Goal: Complete application form: Complete application form

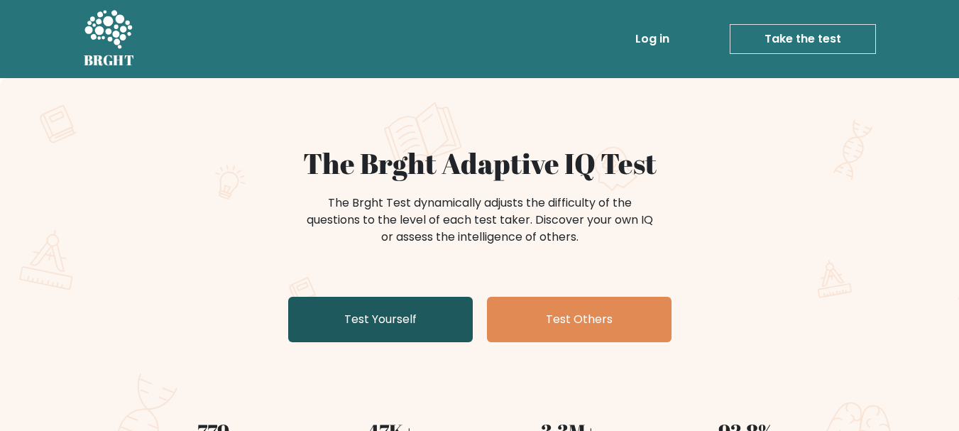
click at [380, 332] on link "Test Yourself" at bounding box center [380, 319] width 185 height 45
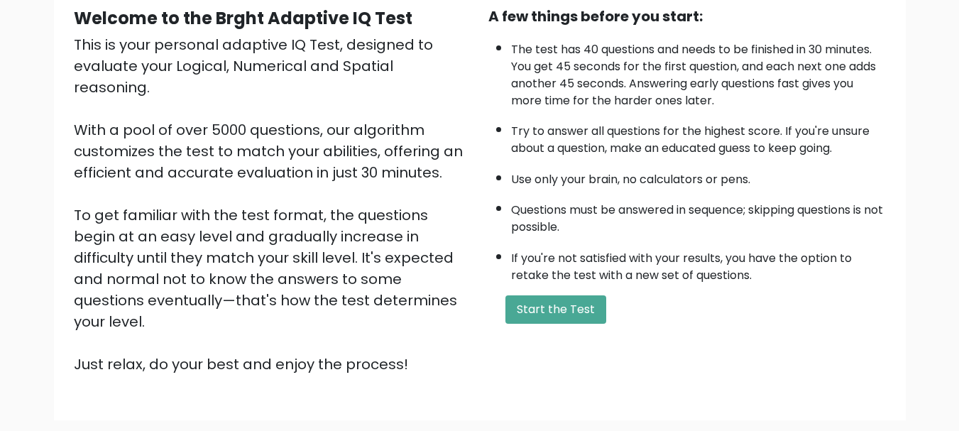
scroll to position [142, 0]
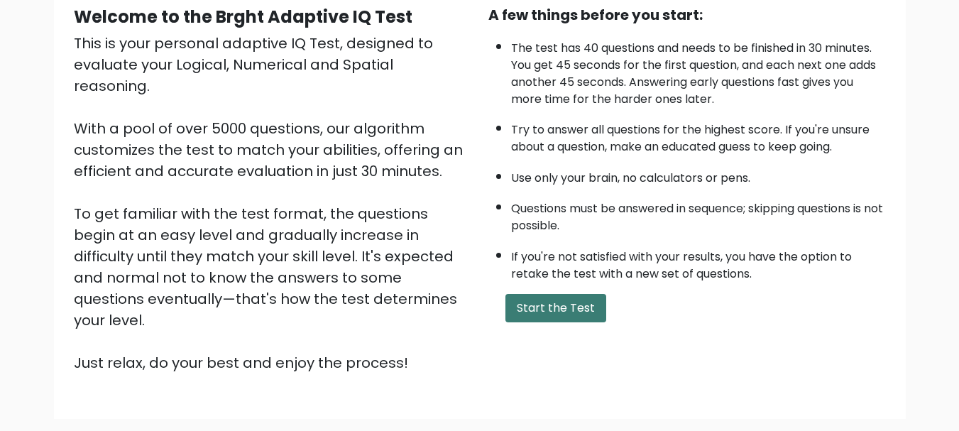
click at [564, 320] on button "Start the Test" at bounding box center [555, 308] width 101 height 28
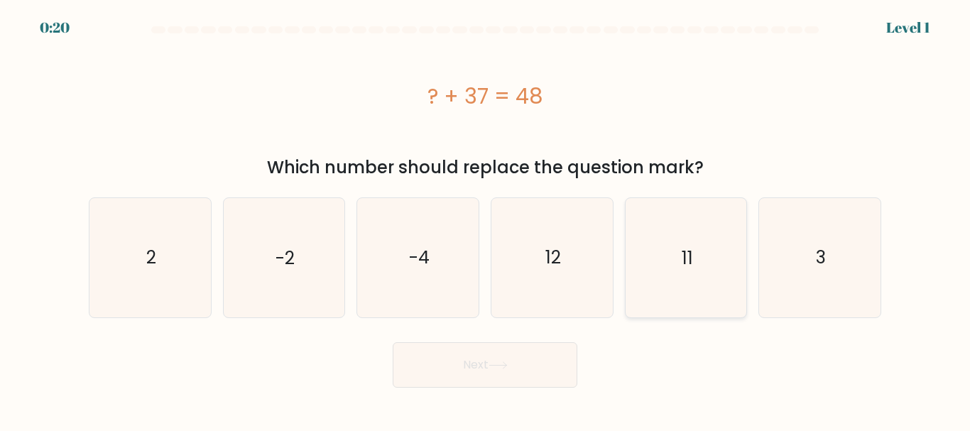
click at [645, 253] on icon "11" at bounding box center [685, 257] width 119 height 119
click at [486, 219] on input "e. 11" at bounding box center [485, 218] width 1 height 4
radio input "true"
click at [489, 380] on button "Next" at bounding box center [485, 364] width 185 height 45
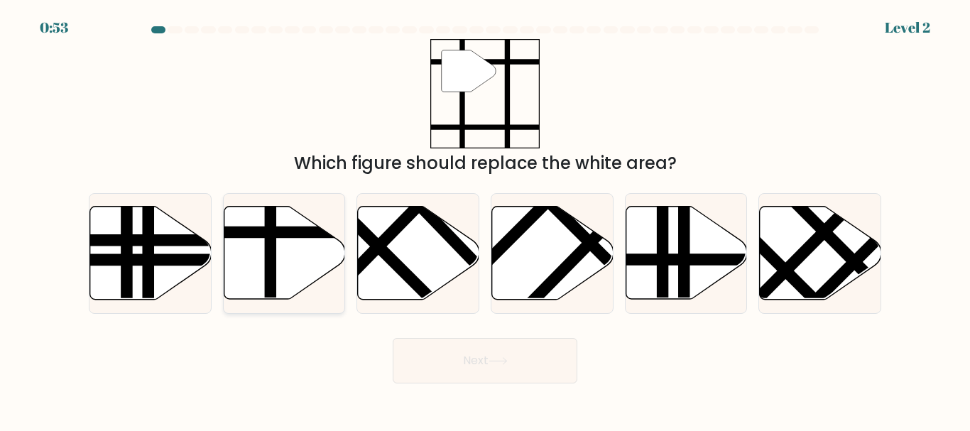
click at [285, 266] on icon at bounding box center [284, 253] width 121 height 93
click at [485, 219] on input "b." at bounding box center [485, 218] width 1 height 4
radio input "true"
click at [488, 351] on button "Next" at bounding box center [485, 360] width 185 height 45
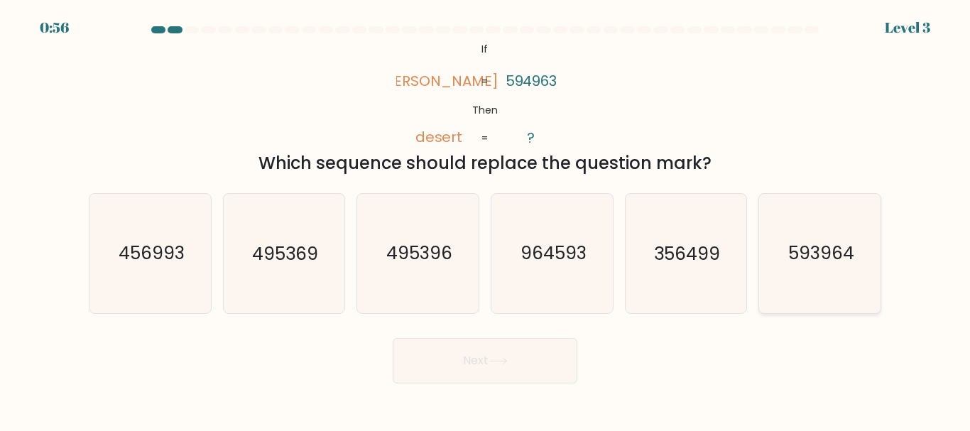
click at [807, 283] on icon "593964" at bounding box center [819, 253] width 119 height 119
click at [486, 219] on input "f. 593964" at bounding box center [485, 218] width 1 height 4
radio input "true"
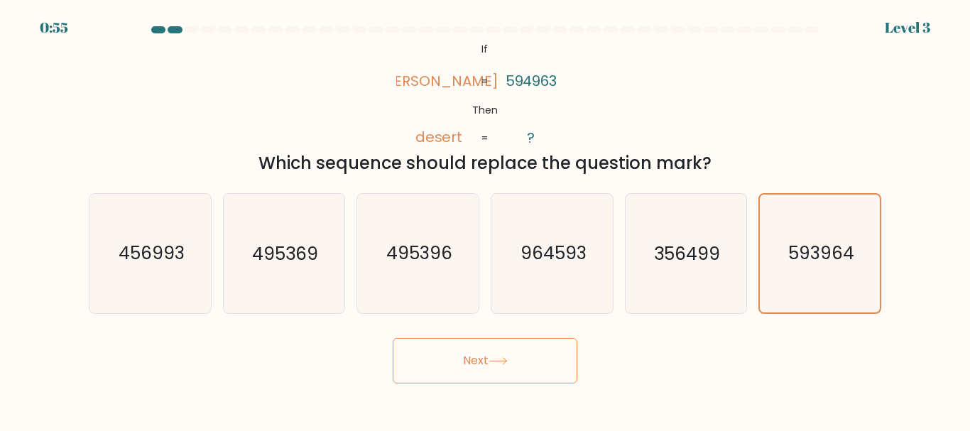
click at [493, 373] on button "Next" at bounding box center [485, 360] width 185 height 45
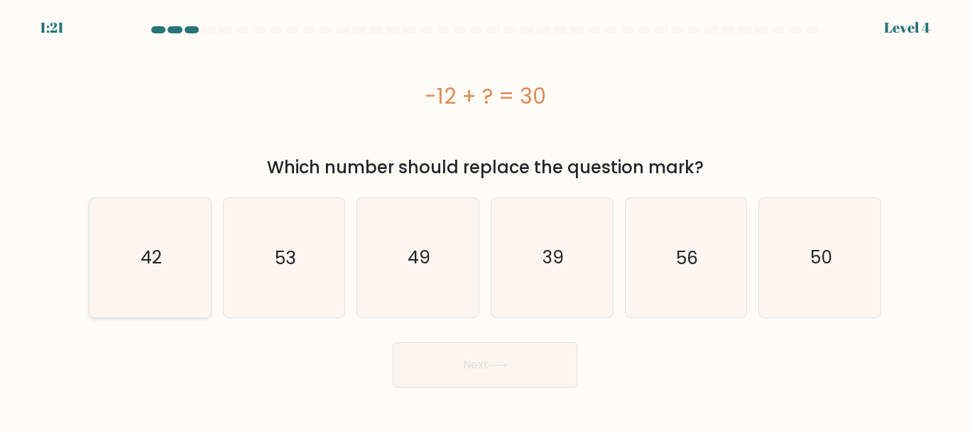
click at [151, 264] on text "42" at bounding box center [151, 257] width 21 height 25
click at [485, 219] on input "a. 42" at bounding box center [485, 218] width 1 height 4
radio input "true"
click at [151, 264] on text "42" at bounding box center [151, 257] width 21 height 25
click at [485, 219] on input "a. 42" at bounding box center [485, 218] width 1 height 4
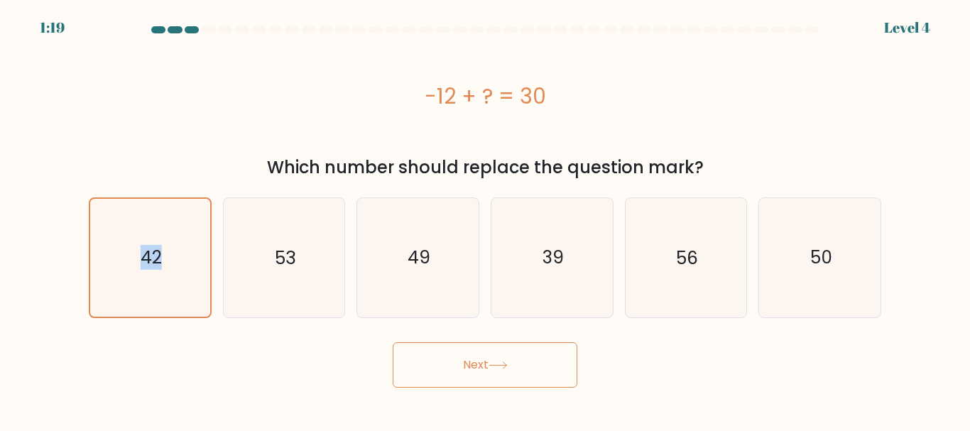
click at [552, 382] on button "Next" at bounding box center [485, 364] width 185 height 45
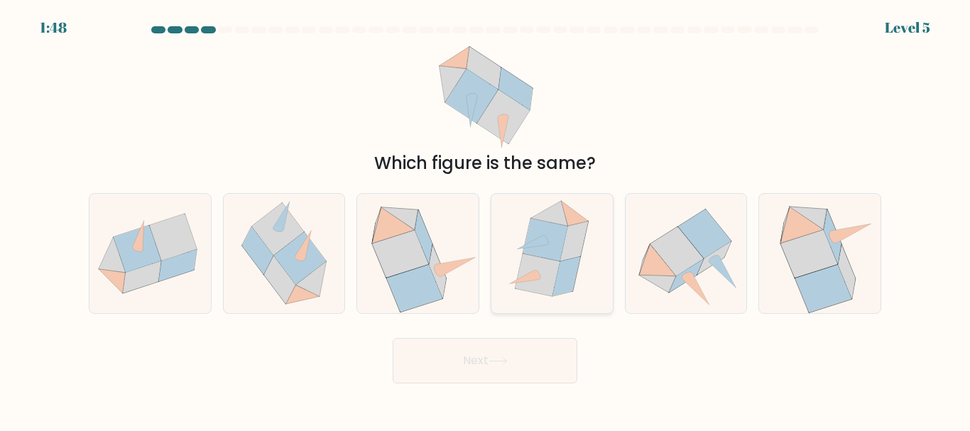
click at [550, 257] on icon at bounding box center [545, 240] width 45 height 43
click at [486, 219] on input "d." at bounding box center [485, 218] width 1 height 4
radio input "true"
click at [550, 257] on icon at bounding box center [545, 240] width 44 height 42
click at [486, 219] on input "d." at bounding box center [485, 218] width 1 height 4
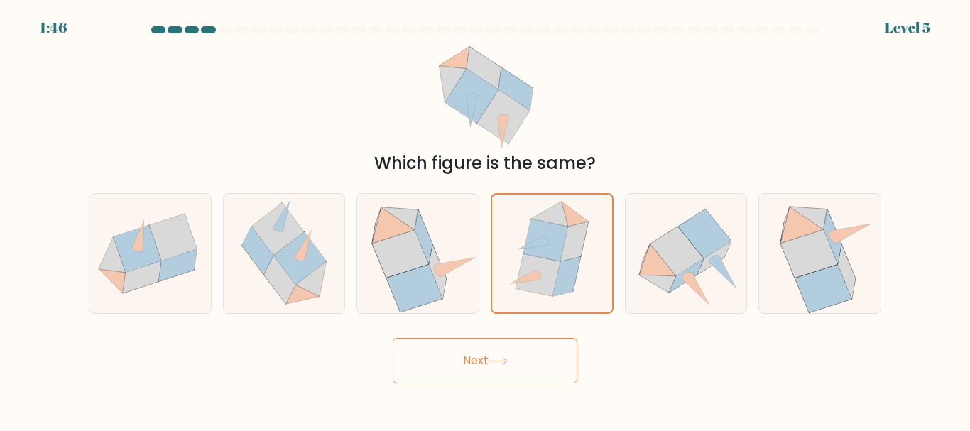
click at [533, 379] on button "Next" at bounding box center [485, 360] width 185 height 45
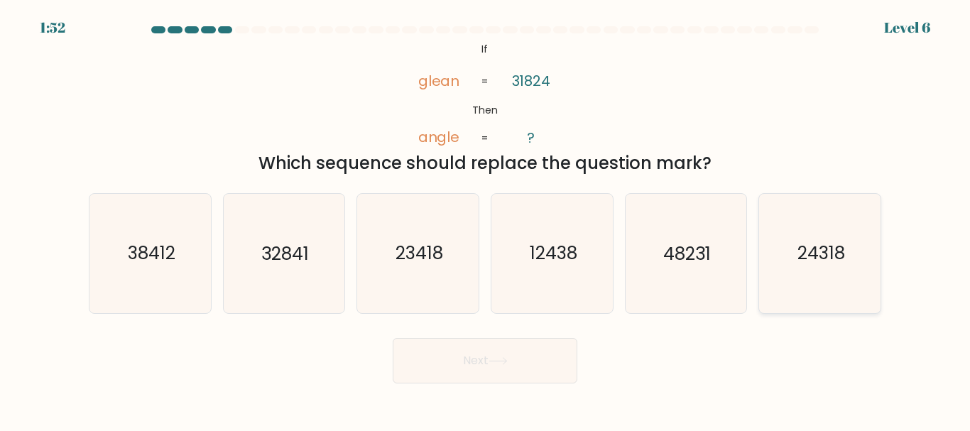
click at [855, 293] on icon "24318" at bounding box center [819, 253] width 119 height 119
click at [486, 219] on input "f. 24318" at bounding box center [485, 218] width 1 height 4
radio input "true"
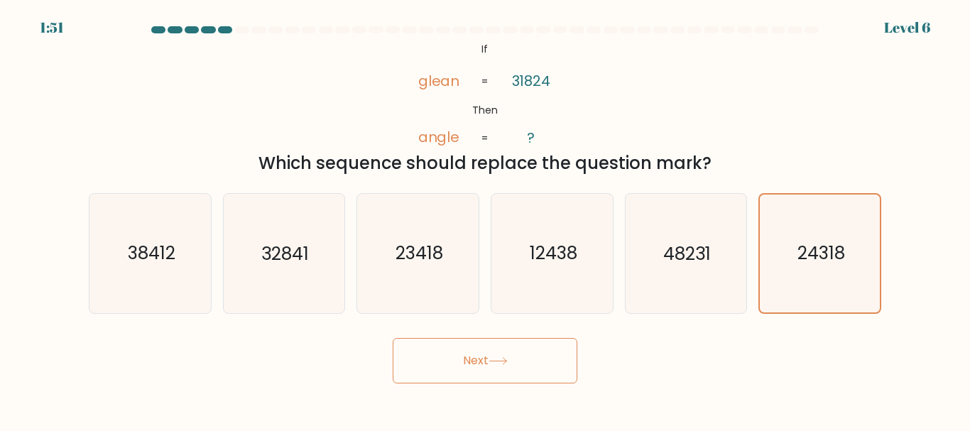
click at [545, 368] on button "Next" at bounding box center [485, 360] width 185 height 45
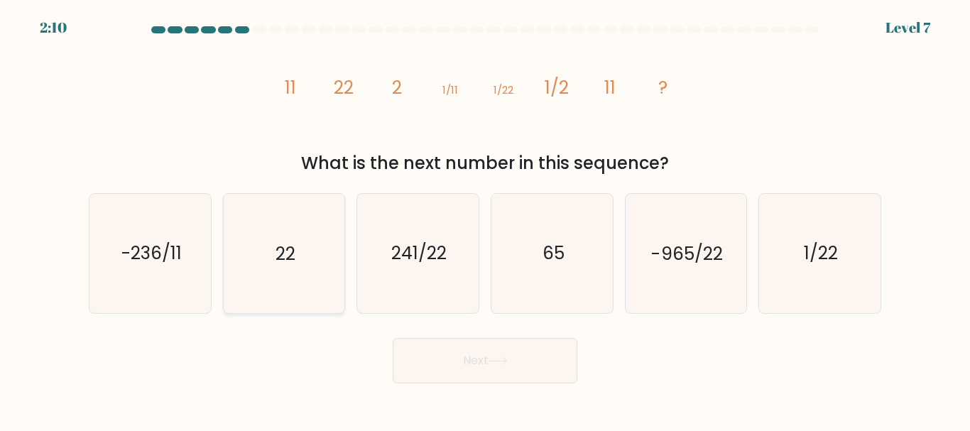
click at [268, 263] on icon "22" at bounding box center [283, 253] width 119 height 119
click at [485, 219] on input "b. 22" at bounding box center [485, 218] width 1 height 4
radio input "true"
click at [563, 357] on button "Next" at bounding box center [485, 360] width 185 height 45
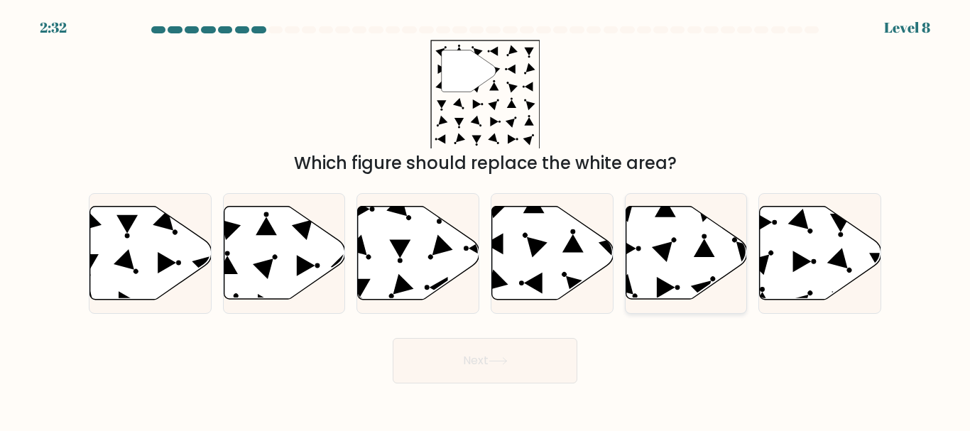
click at [695, 274] on icon at bounding box center [685, 253] width 121 height 93
click at [486, 219] on input "e." at bounding box center [485, 218] width 1 height 4
radio input "true"
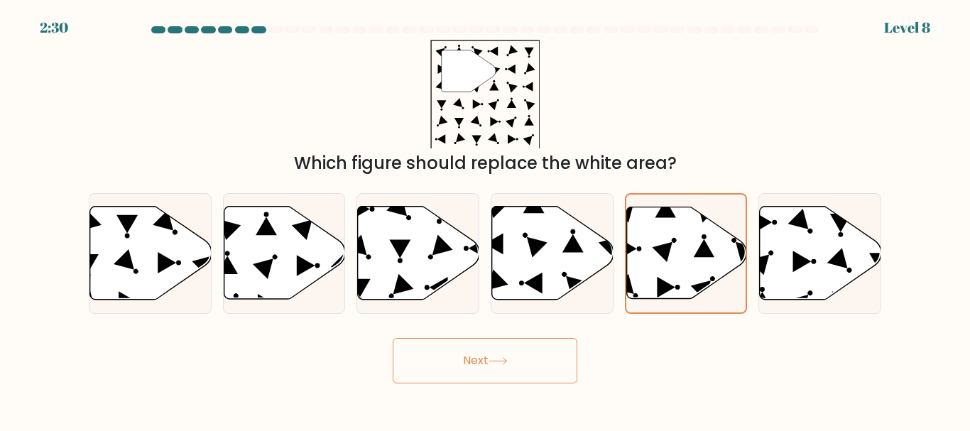
click at [536, 379] on button "Next" at bounding box center [485, 360] width 185 height 45
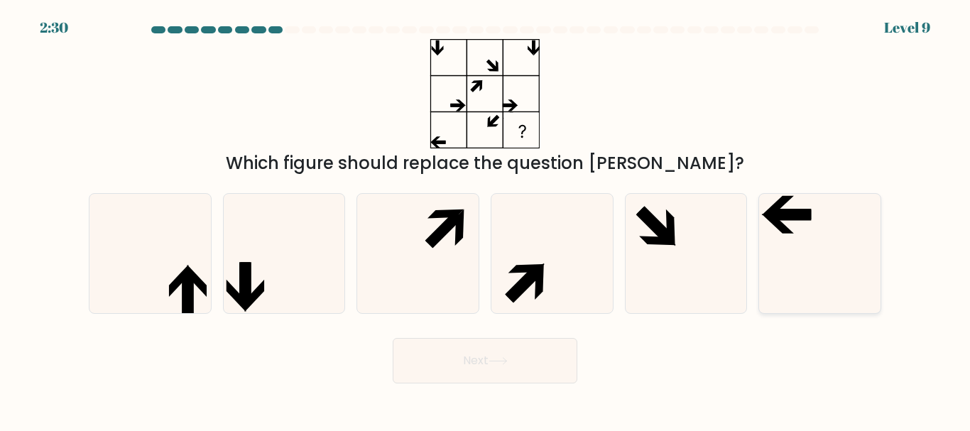
click at [810, 260] on icon at bounding box center [819, 253] width 119 height 119
click at [486, 219] on input "f." at bounding box center [485, 218] width 1 height 4
radio input "true"
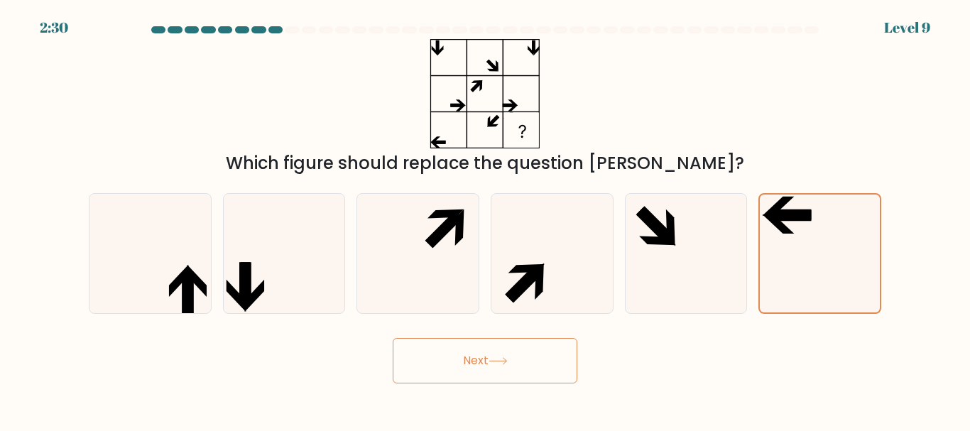
click at [536, 377] on button "Next" at bounding box center [485, 360] width 185 height 45
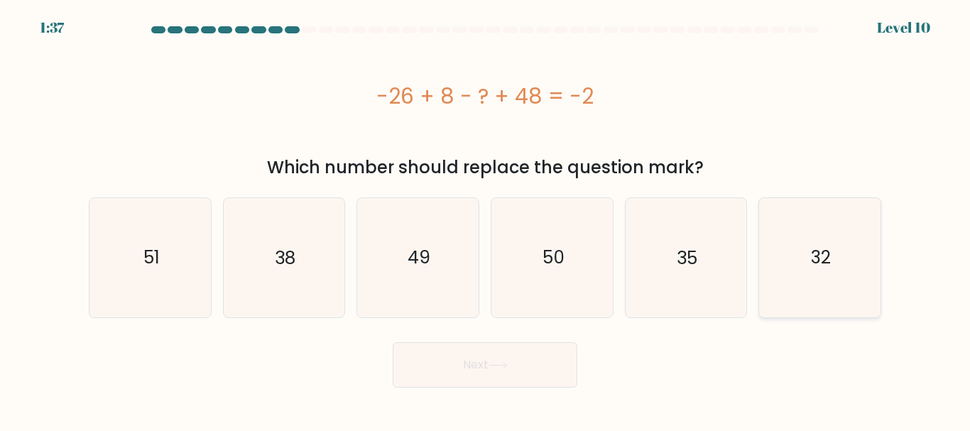
click at [853, 278] on icon "32" at bounding box center [819, 257] width 119 height 119
click at [486, 219] on input "f. 32" at bounding box center [485, 218] width 1 height 4
radio input "true"
click at [853, 278] on icon "32" at bounding box center [819, 257] width 117 height 117
click at [486, 219] on input "f. 32" at bounding box center [485, 218] width 1 height 4
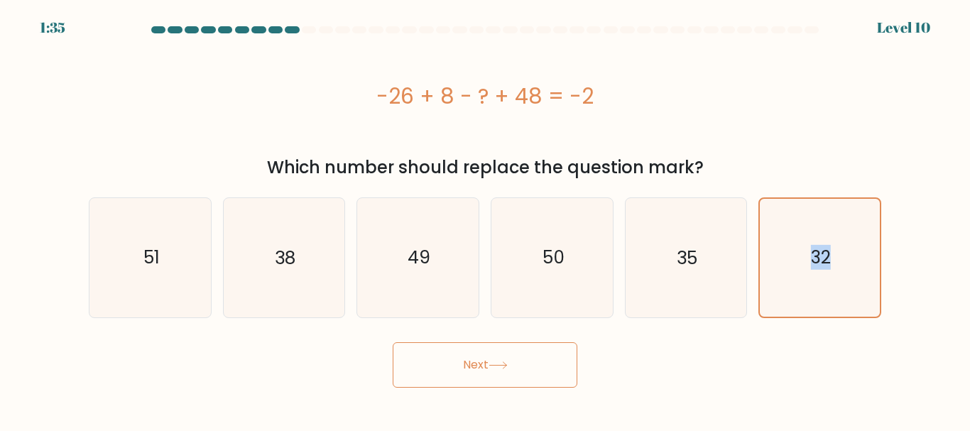
click at [506, 375] on button "Next" at bounding box center [485, 364] width 185 height 45
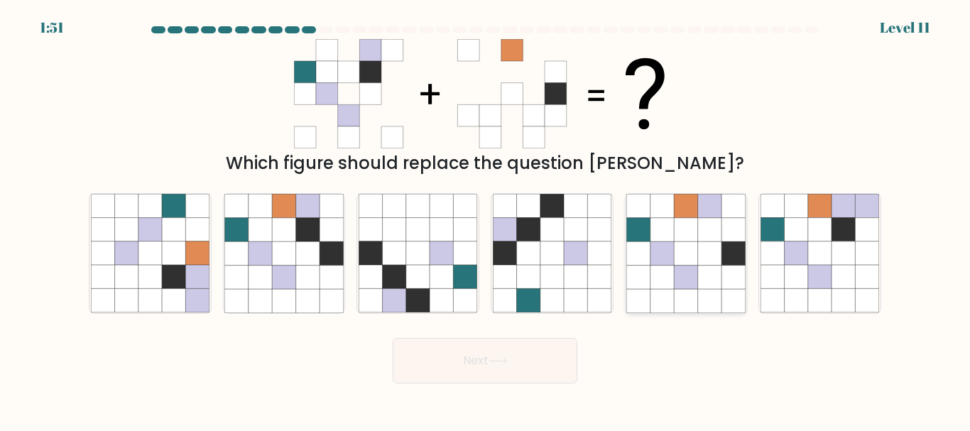
click at [703, 196] on icon at bounding box center [709, 206] width 23 height 23
click at [486, 216] on input "e." at bounding box center [485, 218] width 1 height 4
radio input "true"
click at [703, 196] on icon at bounding box center [708, 206] width 23 height 23
click at [486, 216] on input "e." at bounding box center [485, 218] width 1 height 4
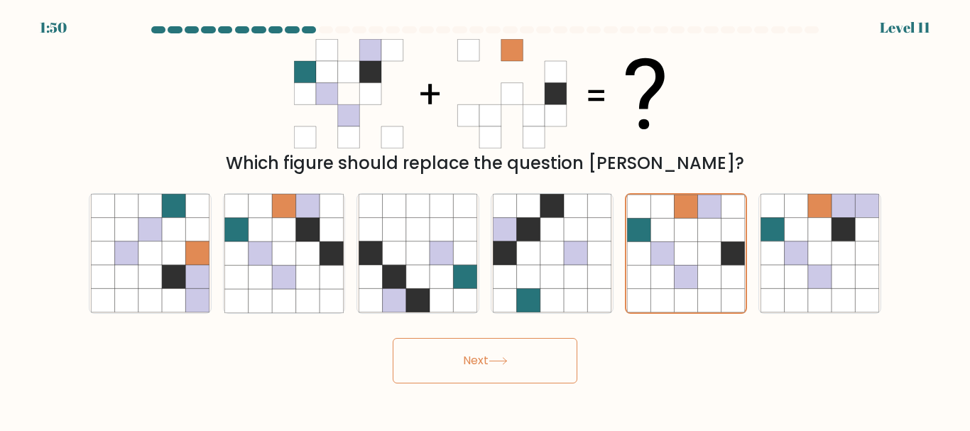
click at [529, 370] on button "Next" at bounding box center [485, 360] width 185 height 45
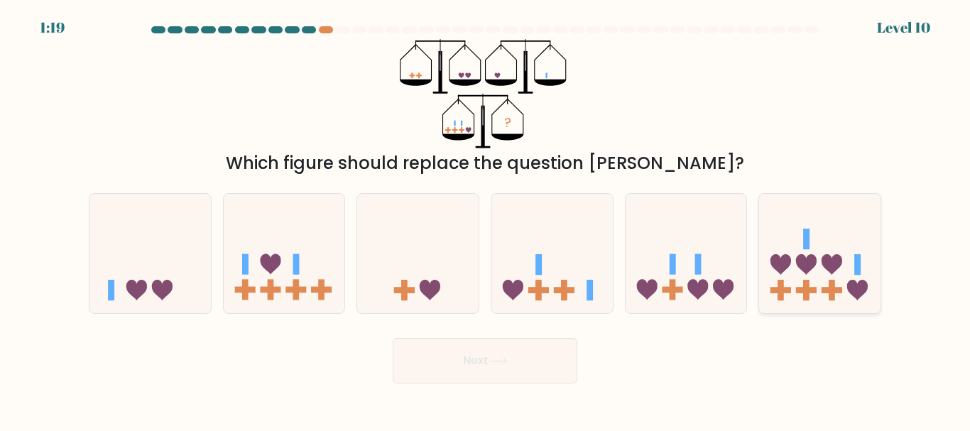
click at [855, 249] on icon at bounding box center [819, 253] width 121 height 100
click at [486, 219] on input "f." at bounding box center [485, 218] width 1 height 4
radio input "true"
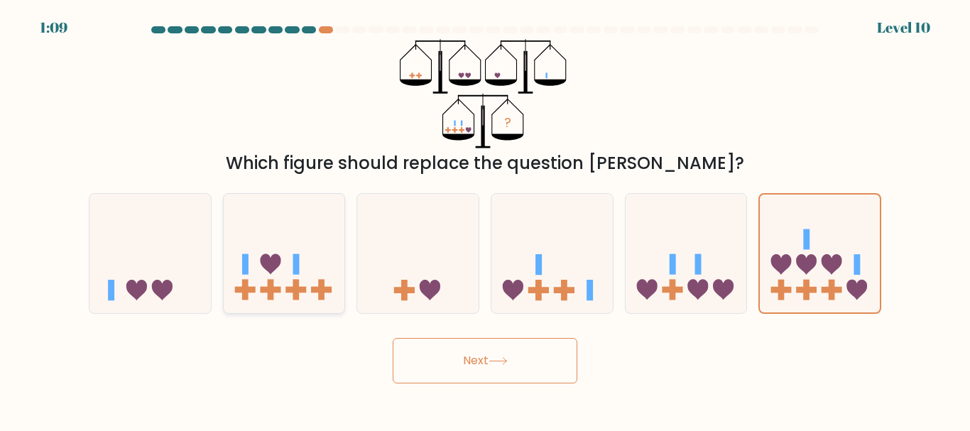
click at [304, 263] on icon at bounding box center [284, 253] width 121 height 100
click at [485, 219] on input "b." at bounding box center [485, 218] width 1 height 4
radio input "true"
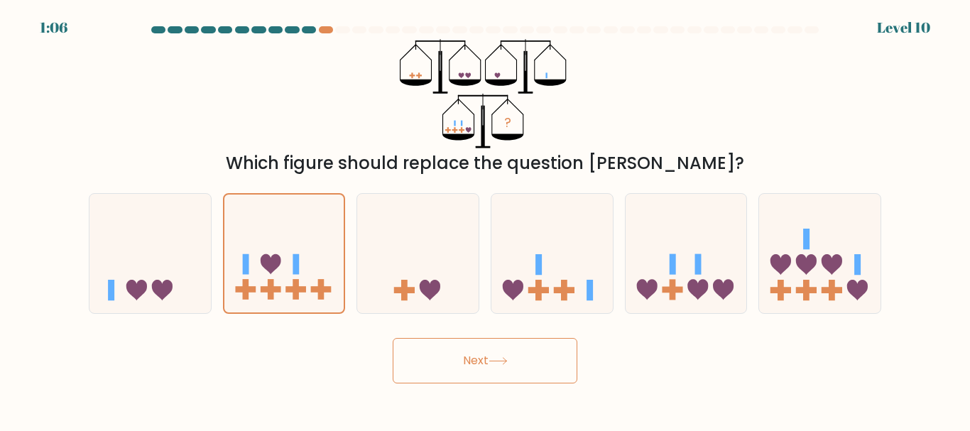
click at [454, 348] on button "Next" at bounding box center [485, 360] width 185 height 45
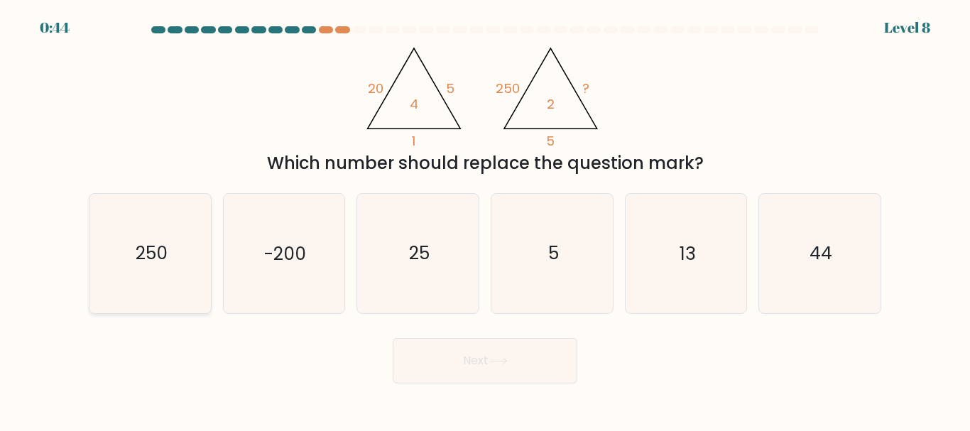
click at [185, 288] on icon "250" at bounding box center [150, 253] width 119 height 119
click at [485, 219] on input "a. 250" at bounding box center [485, 218] width 1 height 4
radio input "true"
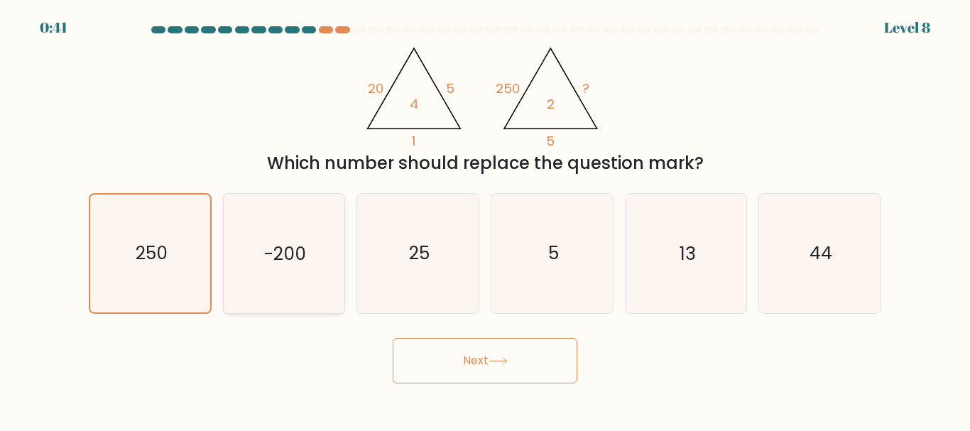
click at [291, 248] on text "-200" at bounding box center [285, 253] width 42 height 25
click at [485, 219] on input "b. -200" at bounding box center [485, 218] width 1 height 4
radio input "true"
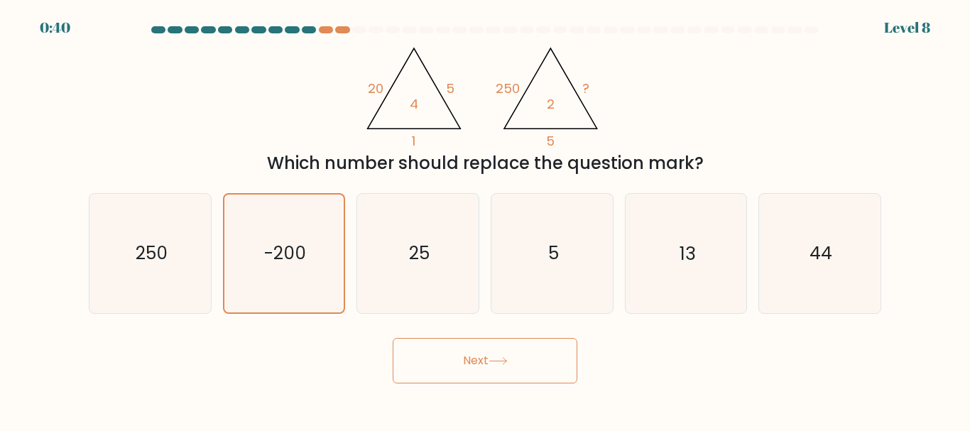
click at [456, 336] on div "Next" at bounding box center [484, 357] width 809 height 53
click at [468, 363] on button "Next" at bounding box center [485, 360] width 185 height 45
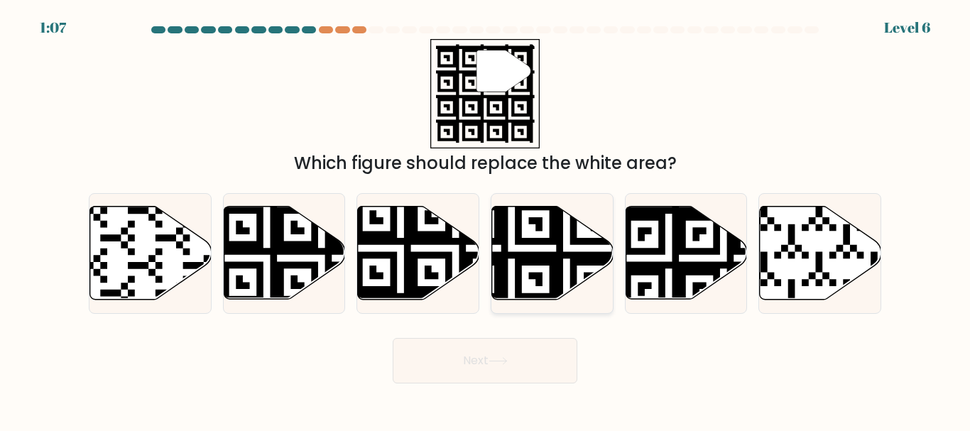
click at [560, 261] on icon at bounding box center [511, 303] width 220 height 220
click at [486, 219] on input "d." at bounding box center [485, 218] width 1 height 4
radio input "true"
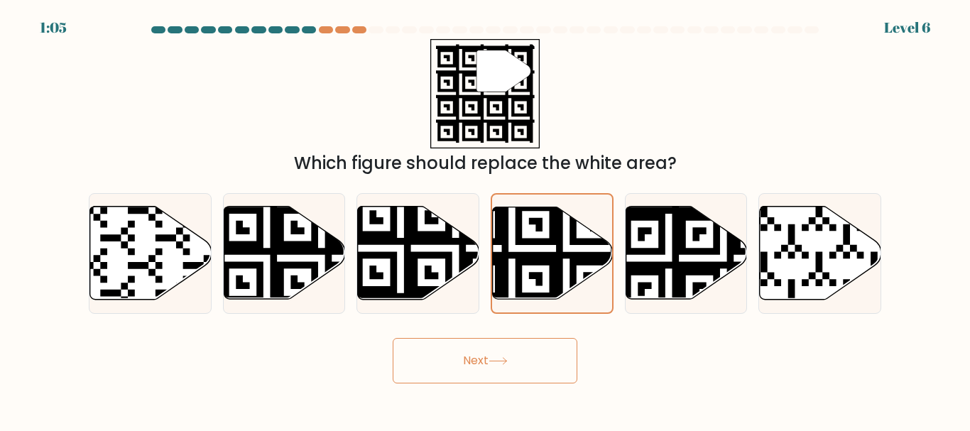
click at [520, 357] on button "Next" at bounding box center [485, 360] width 185 height 45
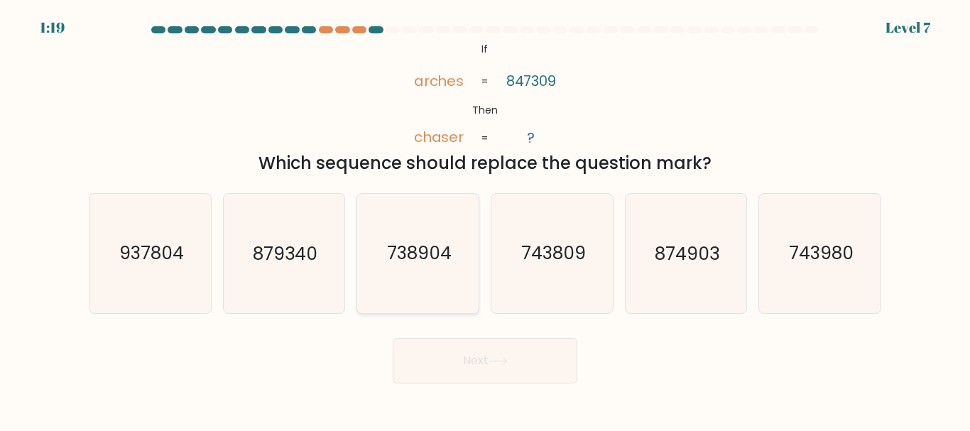
click at [451, 250] on text "738904" at bounding box center [419, 253] width 65 height 25
click at [485, 219] on input "c. 738904" at bounding box center [485, 218] width 1 height 4
radio input "true"
drag, startPoint x: 642, startPoint y: 443, endPoint x: 659, endPoint y: 444, distance: 17.1
click at [659, 430] on html "1:18 Level 7" at bounding box center [485, 215] width 970 height 431
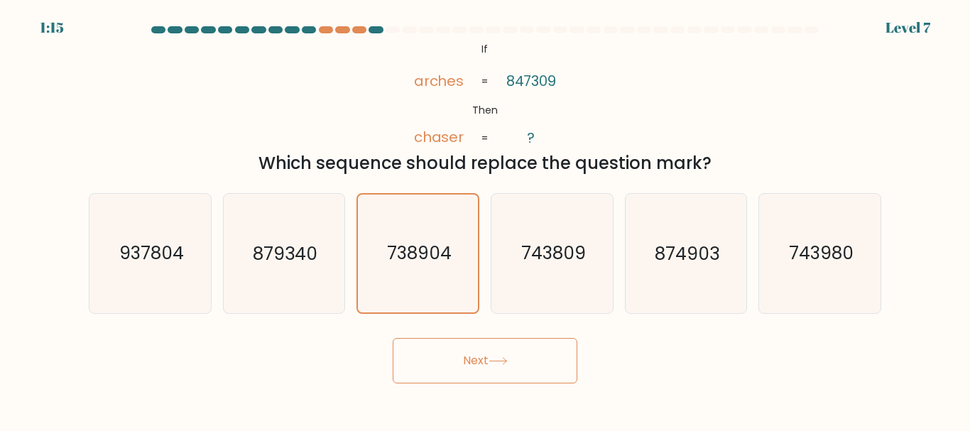
click at [554, 372] on button "Next" at bounding box center [485, 360] width 185 height 45
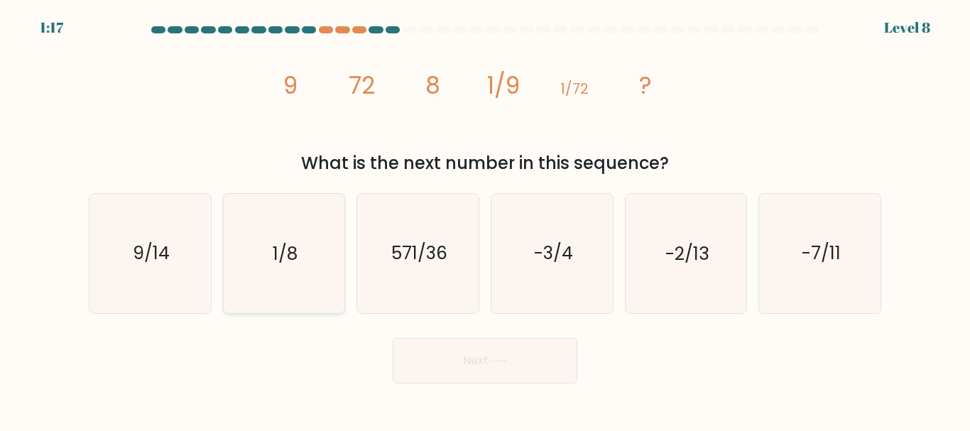
click at [288, 242] on text "1/8" at bounding box center [285, 253] width 25 height 25
click at [485, 219] on input "b. 1/8" at bounding box center [485, 218] width 1 height 4
radio input "true"
click at [529, 390] on body "1:16 Level 8" at bounding box center [485, 215] width 970 height 431
click at [530, 381] on button "Next" at bounding box center [485, 360] width 185 height 45
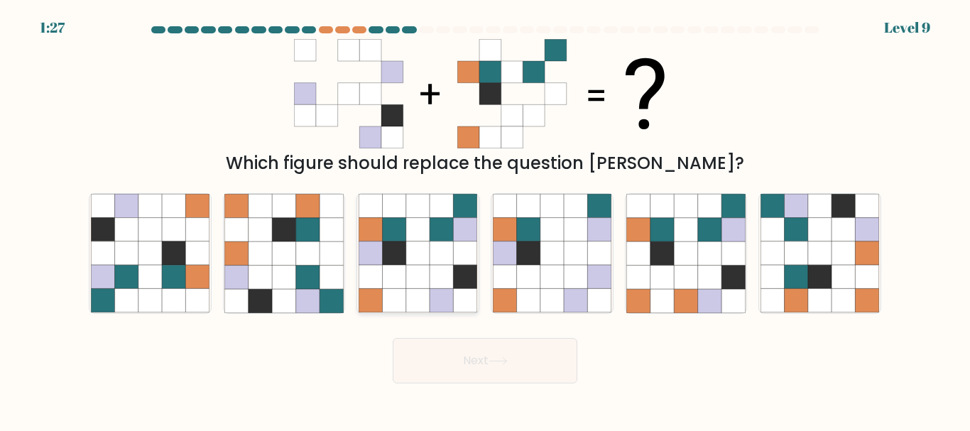
click at [447, 284] on icon at bounding box center [441, 277] width 23 height 23
click at [485, 219] on input "c." at bounding box center [485, 218] width 1 height 4
radio input "true"
click at [458, 358] on button "Next" at bounding box center [485, 360] width 185 height 45
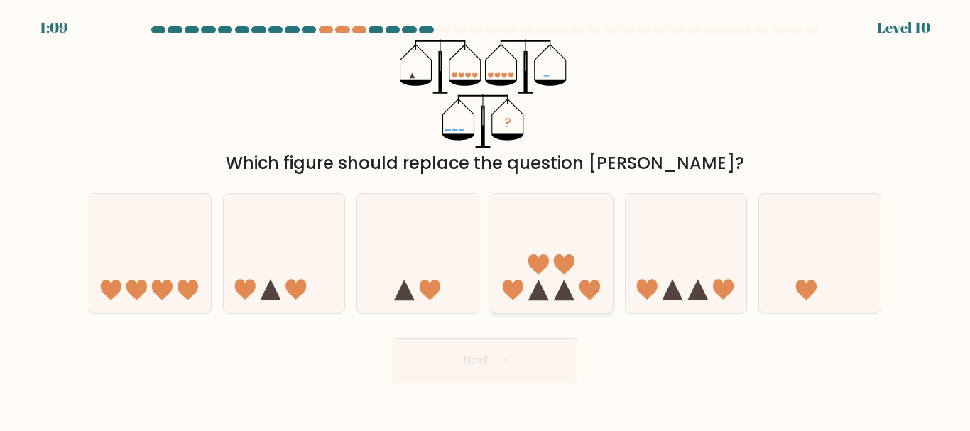
click at [585, 227] on icon at bounding box center [551, 253] width 121 height 100
click at [486, 219] on input "d." at bounding box center [485, 218] width 1 height 4
radio input "true"
click at [540, 387] on body "1:08 Level 10" at bounding box center [485, 215] width 970 height 431
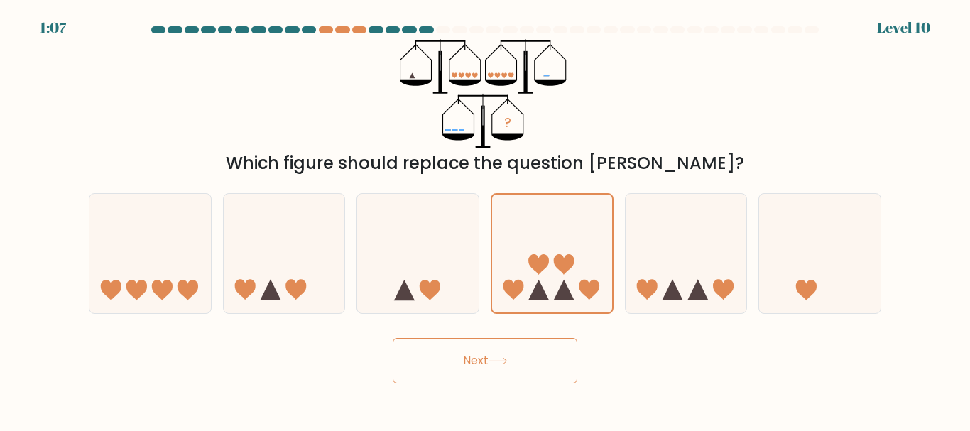
click at [519, 368] on button "Next" at bounding box center [485, 360] width 185 height 45
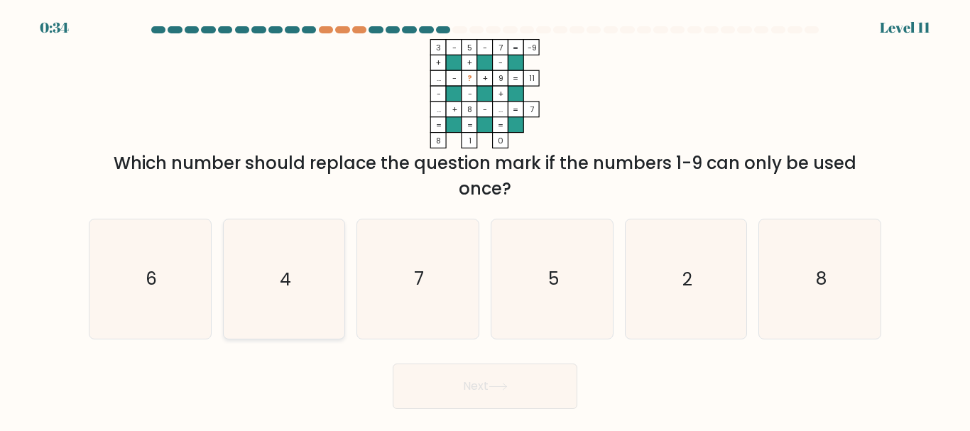
click at [290, 285] on text "4" at bounding box center [285, 279] width 11 height 25
click at [485, 219] on input "b. 4" at bounding box center [485, 218] width 1 height 4
radio input "true"
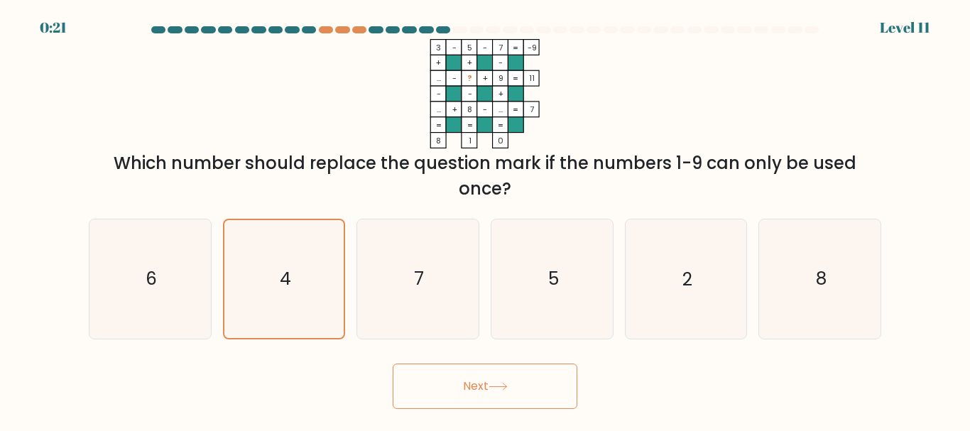
click at [462, 383] on button "Next" at bounding box center [485, 385] width 185 height 45
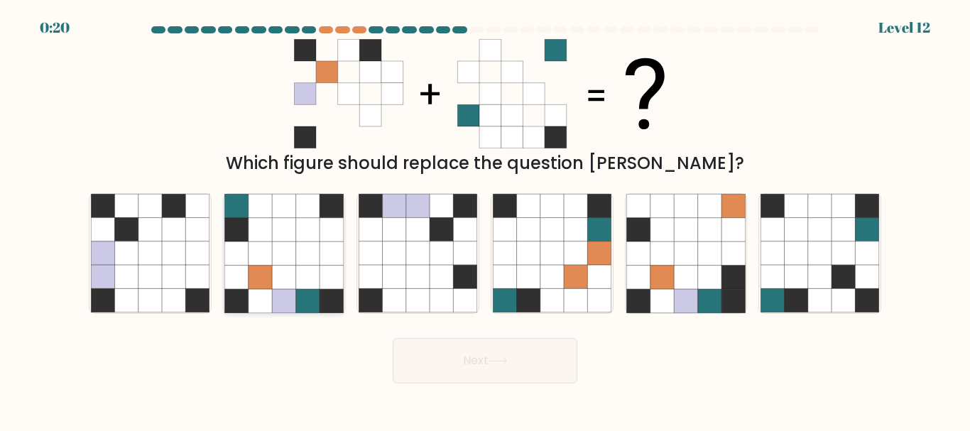
click at [311, 275] on icon at bounding box center [307, 277] width 23 height 23
click at [485, 219] on input "b." at bounding box center [485, 218] width 1 height 4
radio input "true"
click at [464, 361] on button "Next" at bounding box center [485, 360] width 185 height 45
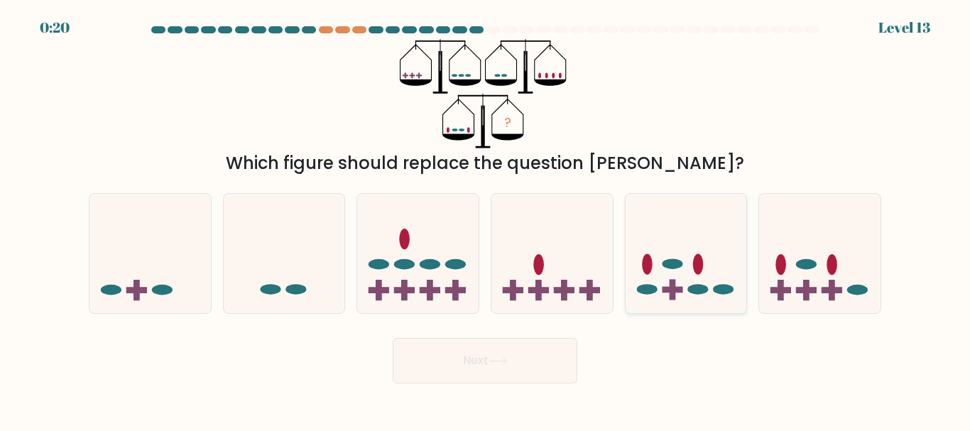
click at [721, 250] on icon at bounding box center [685, 253] width 121 height 100
click at [486, 219] on input "e." at bounding box center [485, 218] width 1 height 4
radio input "true"
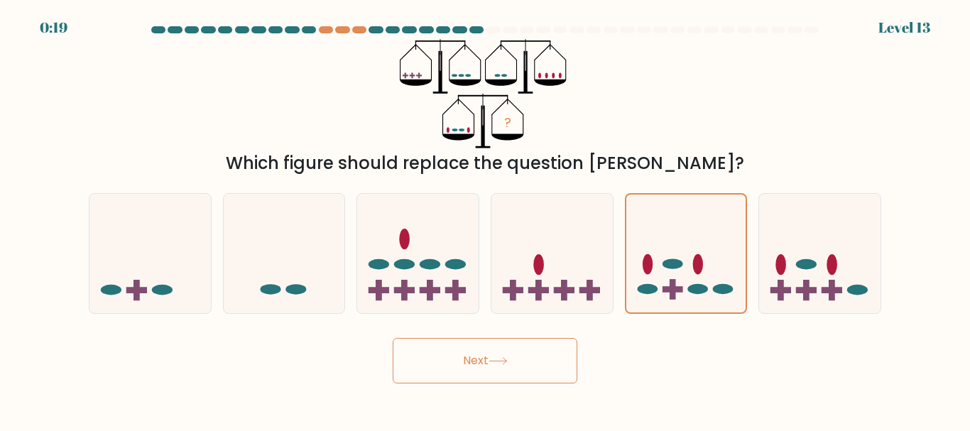
click at [532, 368] on button "Next" at bounding box center [485, 360] width 185 height 45
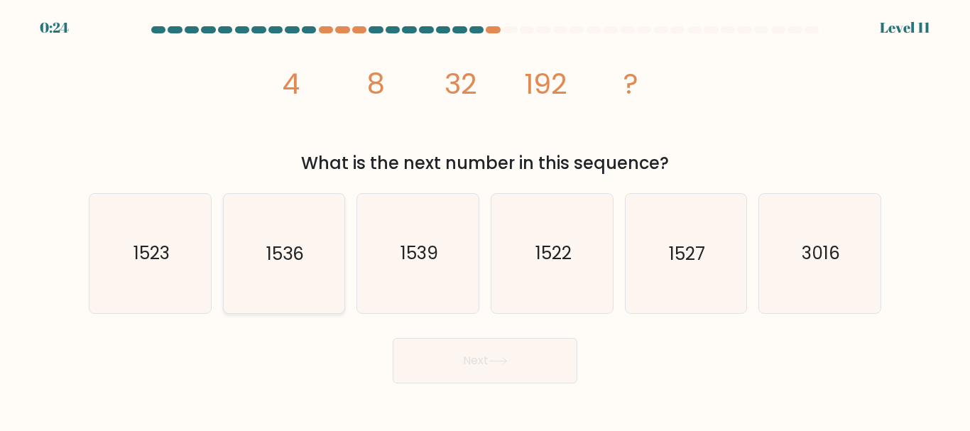
click at [329, 286] on icon "1536" at bounding box center [283, 253] width 119 height 119
click at [485, 219] on input "b. 1536" at bounding box center [485, 218] width 1 height 4
radio input "true"
click at [434, 352] on button "Next" at bounding box center [485, 360] width 185 height 45
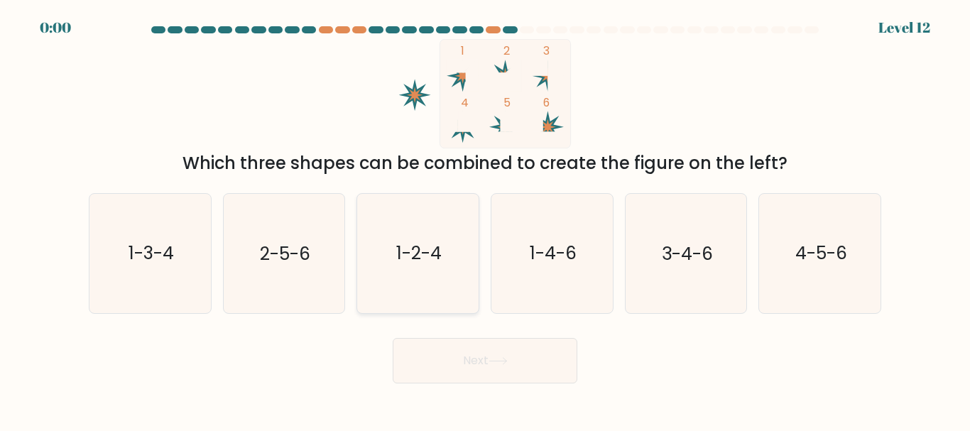
click at [461, 273] on icon "1-2-4" at bounding box center [418, 253] width 119 height 119
click at [485, 219] on input "c. 1-2-4" at bounding box center [485, 218] width 1 height 4
radio input "true"
click at [545, 280] on icon "1-4-6" at bounding box center [552, 253] width 119 height 119
click at [486, 219] on input "d. 1-4-6" at bounding box center [485, 218] width 1 height 4
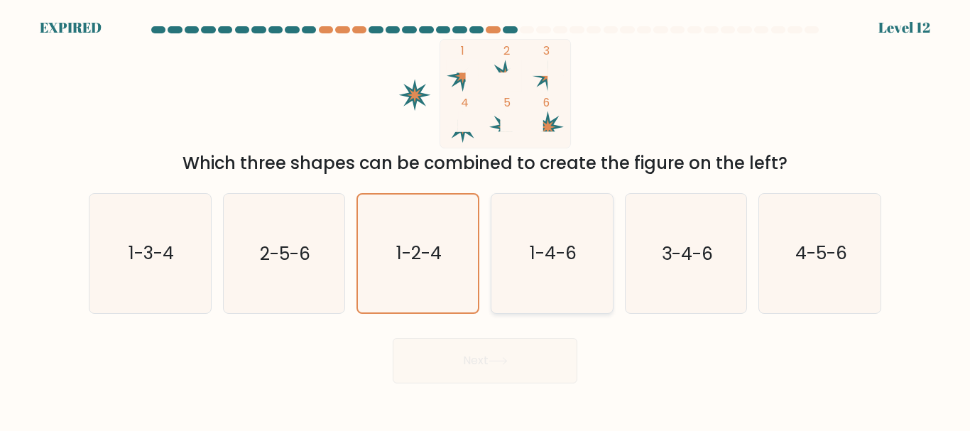
radio input "true"
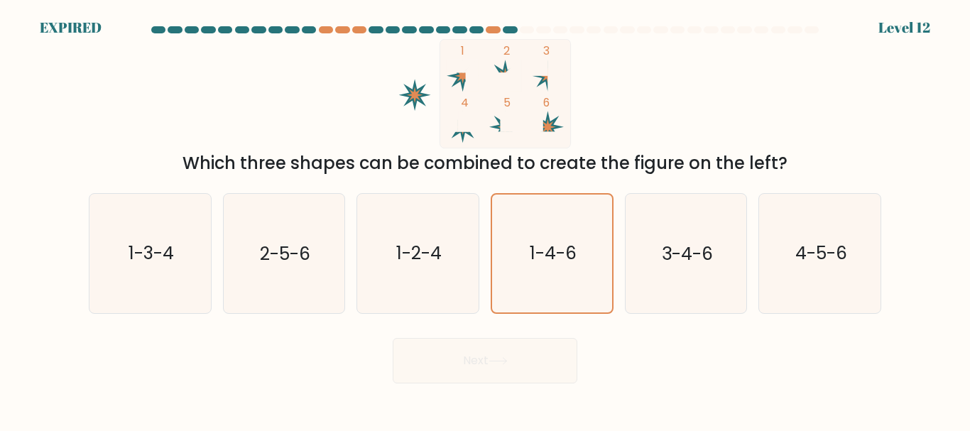
click at [496, 345] on div "Next" at bounding box center [484, 357] width 809 height 53
click at [620, 256] on div "e. 3-4-6" at bounding box center [686, 253] width 134 height 120
click at [656, 253] on icon "3-4-6" at bounding box center [685, 253] width 119 height 119
click at [486, 219] on input "e. 3-4-6" at bounding box center [485, 218] width 1 height 4
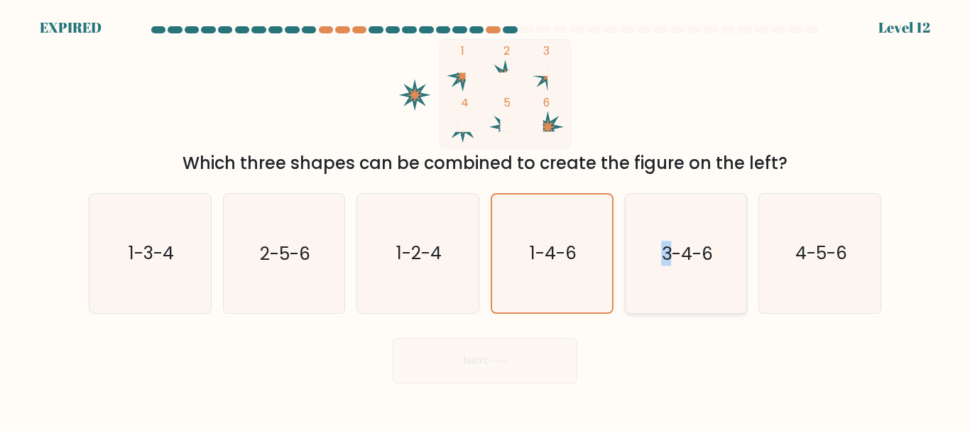
radio input "true"
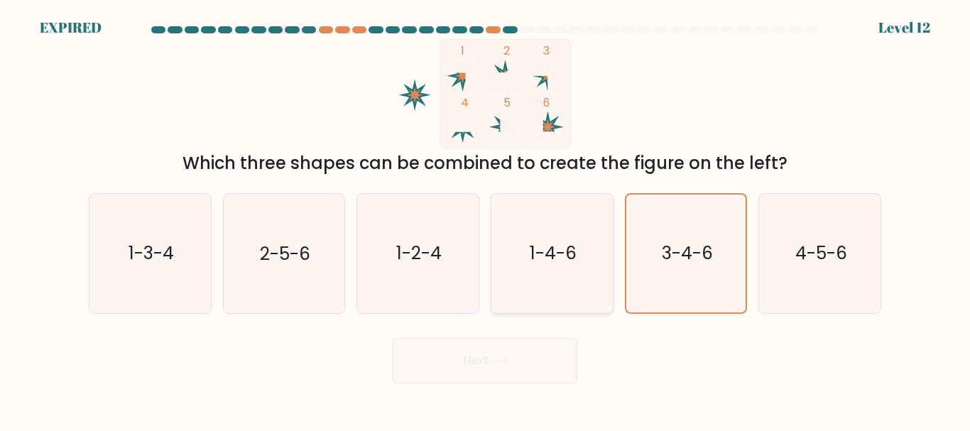
click at [556, 261] on text "1-4-6" at bounding box center [553, 253] width 47 height 25
click at [486, 219] on input "d. 1-4-6" at bounding box center [485, 218] width 1 height 4
radio input "true"
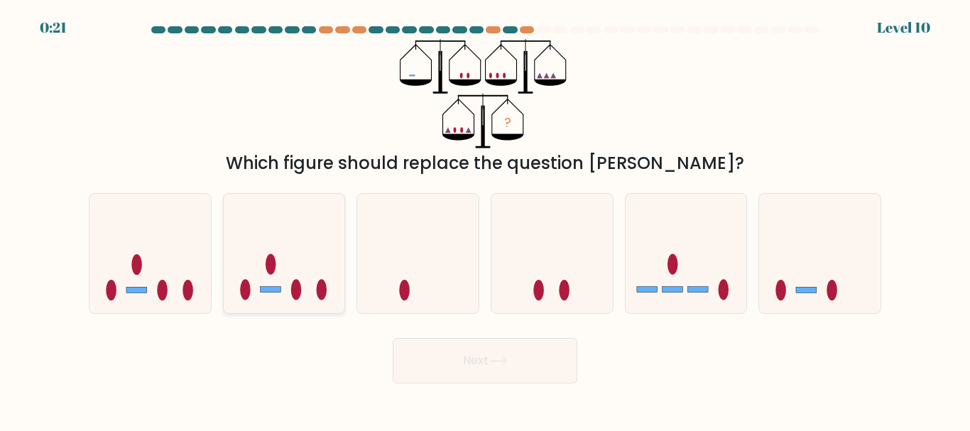
click at [297, 265] on icon at bounding box center [284, 253] width 121 height 100
click at [485, 219] on input "b." at bounding box center [485, 218] width 1 height 4
radio input "true"
click at [455, 360] on button "Next" at bounding box center [485, 360] width 185 height 45
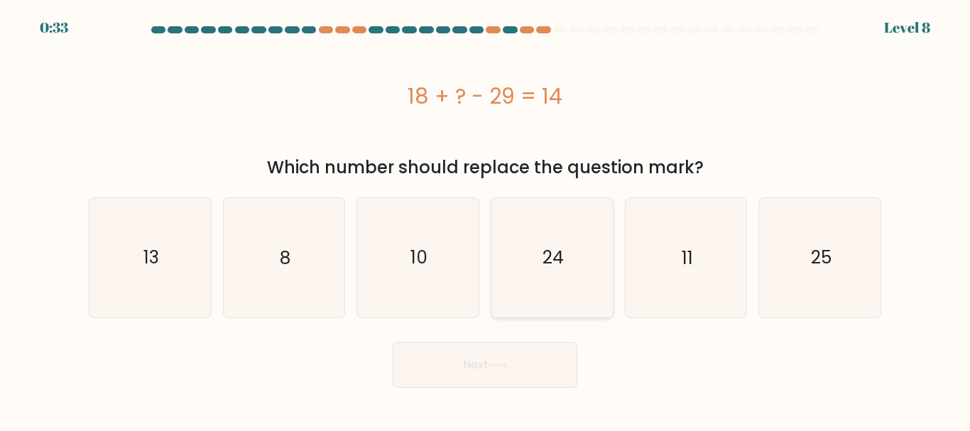
click at [524, 263] on icon "24" at bounding box center [552, 257] width 119 height 119
click at [486, 219] on input "d. 24" at bounding box center [485, 218] width 1 height 4
radio input "true"
click at [858, 274] on icon "25" at bounding box center [819, 257] width 119 height 119
click at [486, 219] on input "f. 25" at bounding box center [485, 218] width 1 height 4
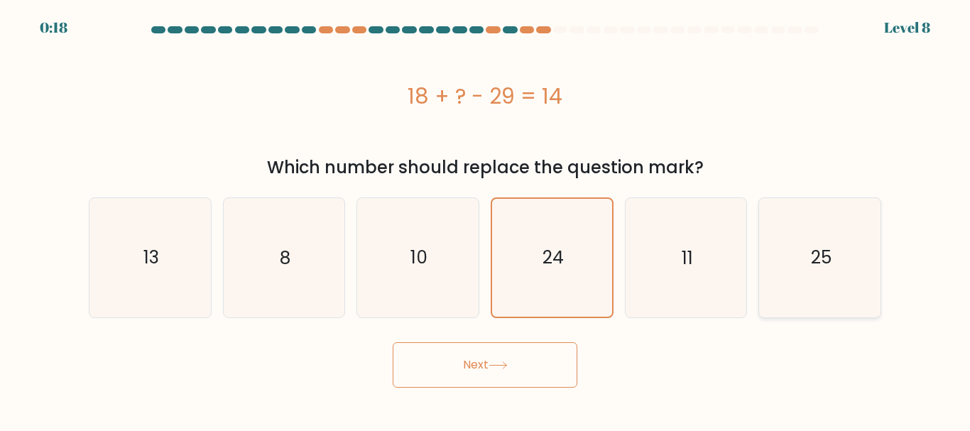
radio input "true"
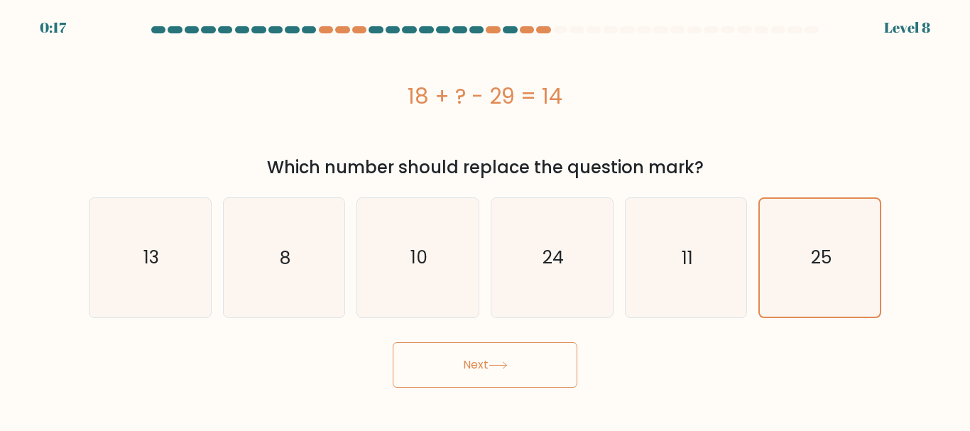
click at [555, 372] on button "Next" at bounding box center [485, 364] width 185 height 45
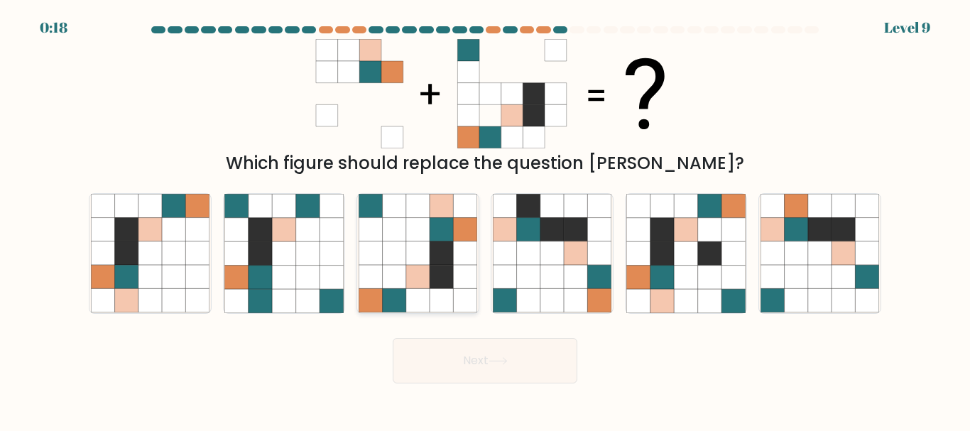
click at [461, 282] on icon at bounding box center [465, 277] width 23 height 23
click at [485, 219] on input "c." at bounding box center [485, 218] width 1 height 4
radio input "true"
click at [525, 368] on button "Next" at bounding box center [485, 360] width 185 height 45
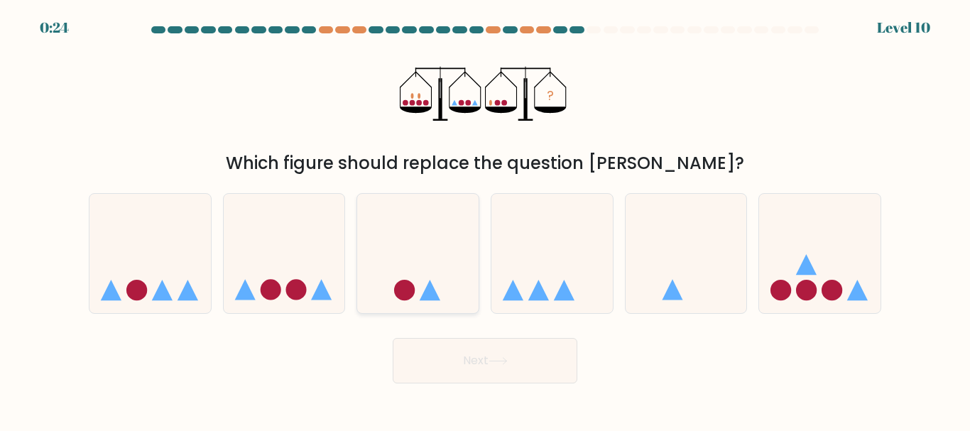
click at [444, 272] on icon at bounding box center [417, 253] width 121 height 100
click at [485, 219] on input "c." at bounding box center [485, 218] width 1 height 4
radio input "true"
click at [464, 363] on button "Next" at bounding box center [485, 360] width 185 height 45
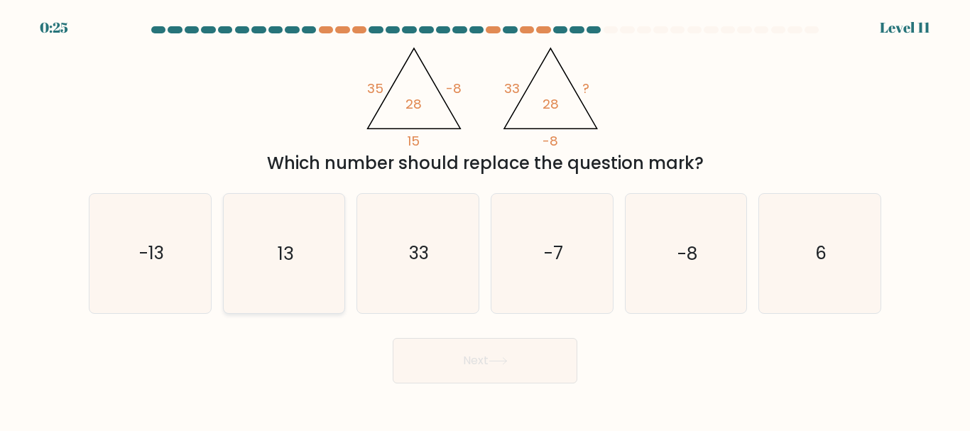
click at [268, 297] on icon "13" at bounding box center [283, 253] width 119 height 119
click at [485, 219] on input "b. 13" at bounding box center [485, 218] width 1 height 4
radio input "true"
click at [479, 364] on button "Next" at bounding box center [485, 360] width 185 height 45
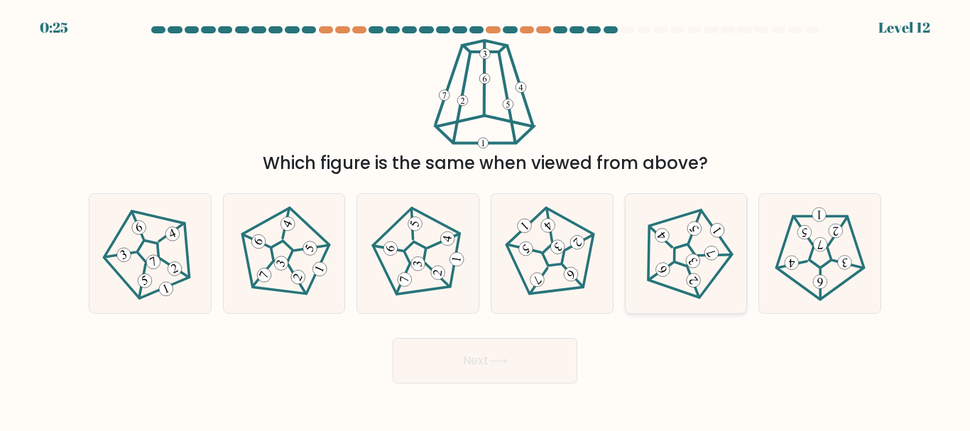
click at [682, 264] on 251 at bounding box center [683, 256] width 30 height 30
click at [486, 219] on input "e." at bounding box center [485, 218] width 1 height 4
radio input "true"
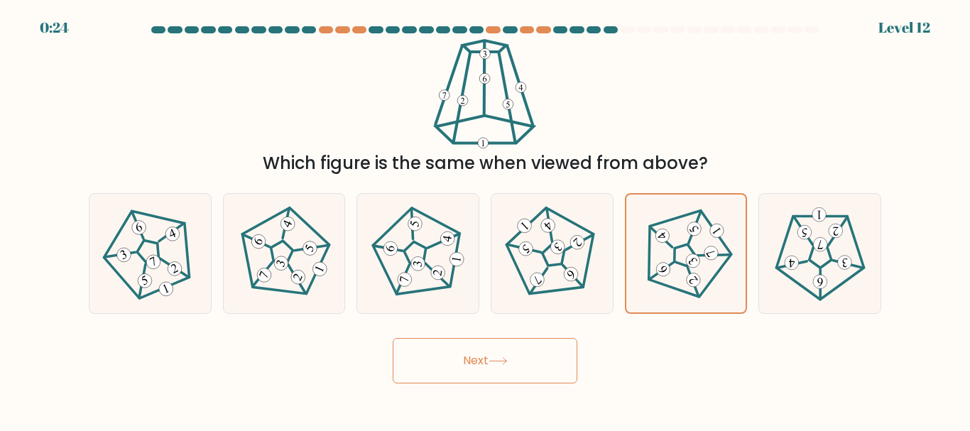
click at [500, 370] on button "Next" at bounding box center [485, 360] width 185 height 45
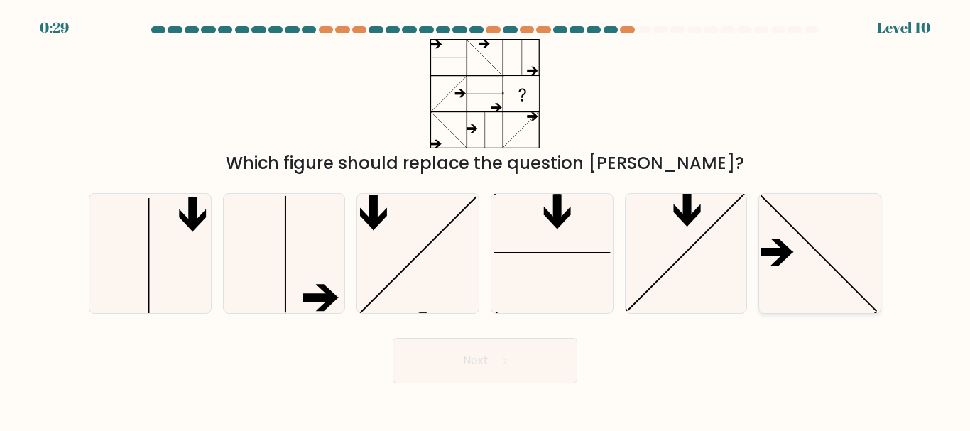
click at [821, 280] on icon at bounding box center [819, 253] width 119 height 119
click at [486, 219] on input "f." at bounding box center [485, 218] width 1 height 4
radio input "true"
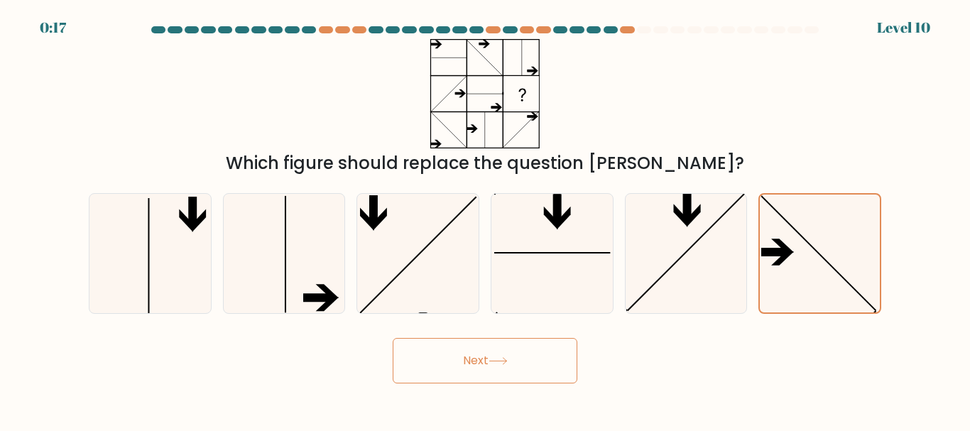
click at [551, 364] on button "Next" at bounding box center [485, 360] width 185 height 45
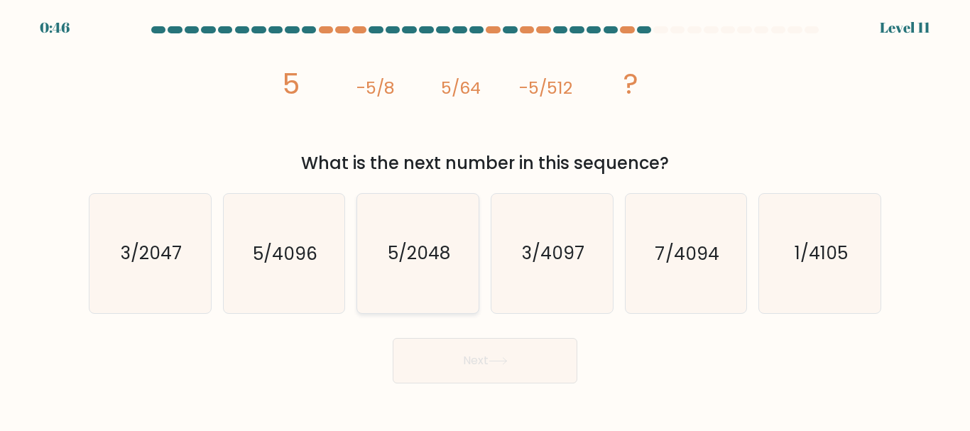
click at [424, 256] on text "5/2048" at bounding box center [419, 253] width 62 height 25
click at [485, 219] on input "c. 5/2048" at bounding box center [485, 218] width 1 height 4
radio input "true"
click at [496, 360] on icon at bounding box center [497, 361] width 19 height 8
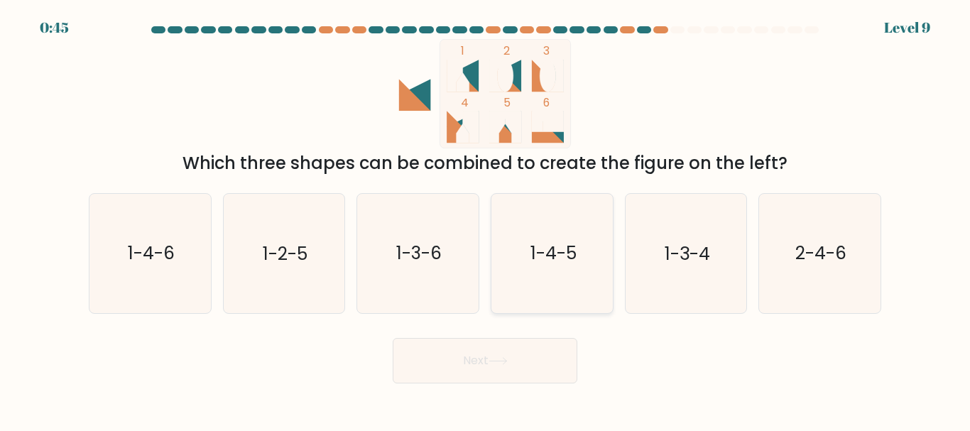
click at [551, 278] on icon "1-4-5" at bounding box center [552, 253] width 119 height 119
click at [486, 219] on input "d. 1-4-5" at bounding box center [485, 218] width 1 height 4
radio input "true"
click at [535, 368] on button "Next" at bounding box center [485, 360] width 185 height 45
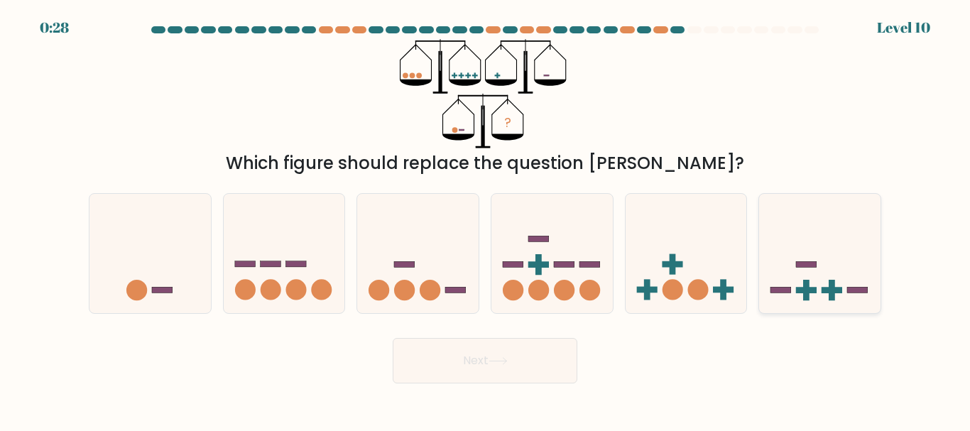
click at [787, 288] on rect at bounding box center [780, 290] width 21 height 6
click at [486, 219] on input "f." at bounding box center [485, 218] width 1 height 4
radio input "true"
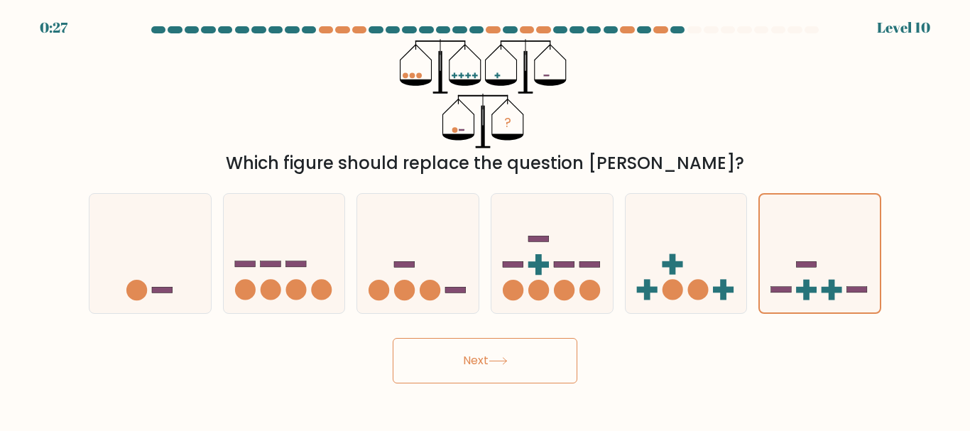
click at [535, 362] on button "Next" at bounding box center [485, 360] width 185 height 45
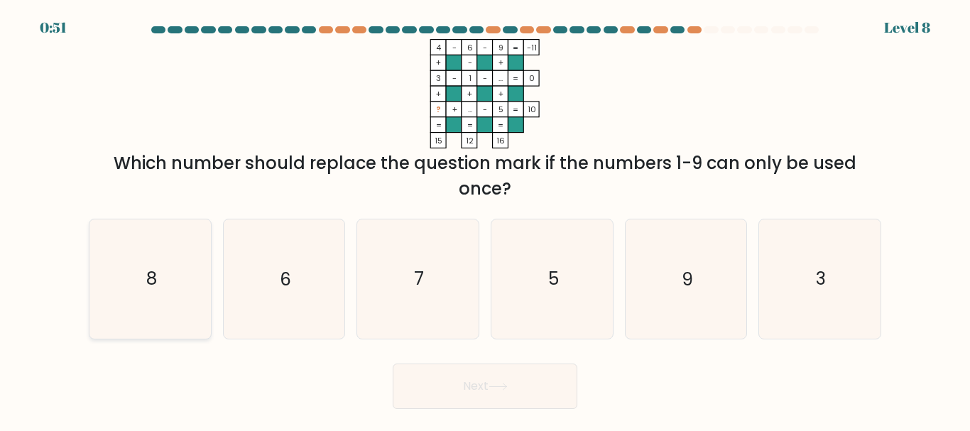
click at [185, 249] on icon "8" at bounding box center [150, 278] width 119 height 119
click at [485, 219] on input "a. 8" at bounding box center [485, 218] width 1 height 4
radio input "true"
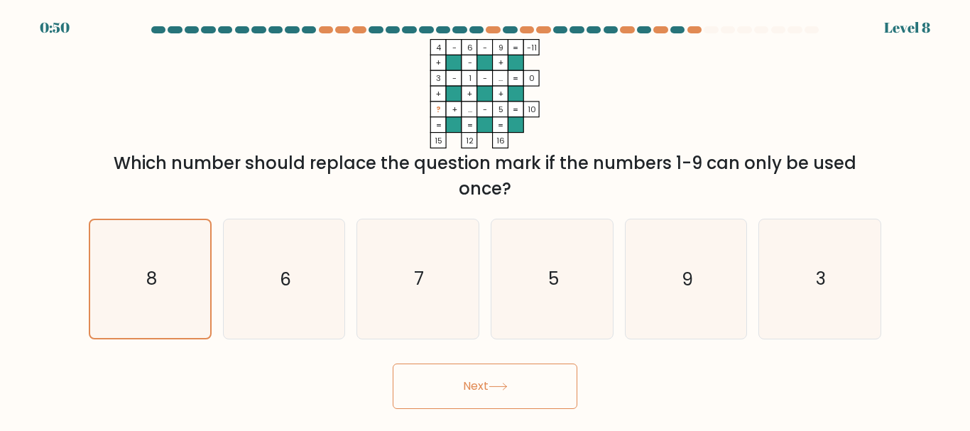
click at [488, 392] on button "Next" at bounding box center [485, 385] width 185 height 45
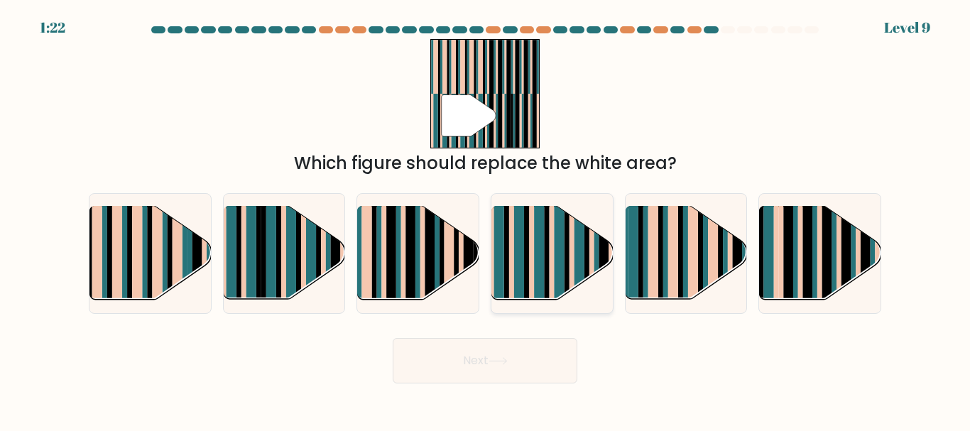
click at [540, 290] on rect at bounding box center [539, 264] width 10 height 120
click at [486, 219] on input "d." at bounding box center [485, 218] width 1 height 4
radio input "true"
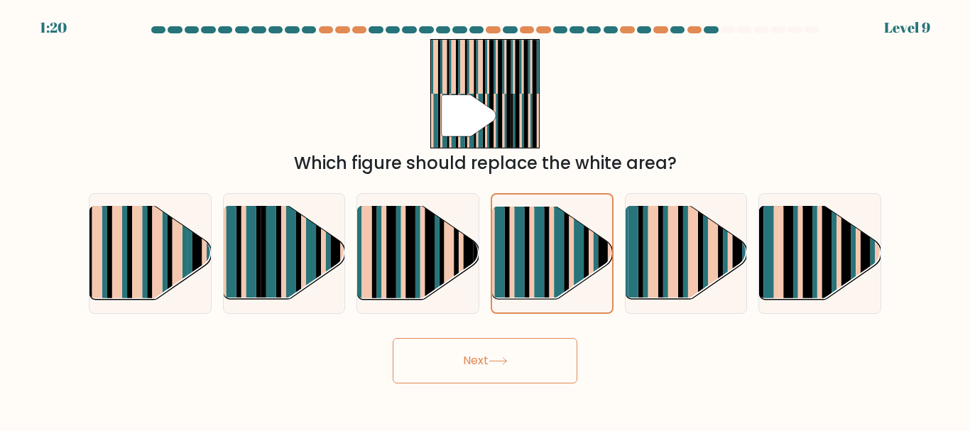
click at [524, 369] on button "Next" at bounding box center [485, 360] width 185 height 45
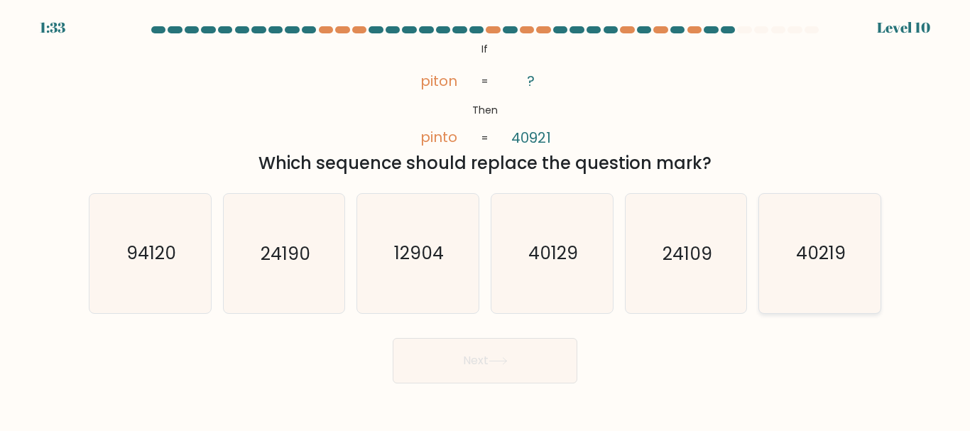
click at [830, 256] on text "40219" at bounding box center [821, 253] width 50 height 25
click at [486, 219] on input "f. 40219" at bounding box center [485, 218] width 1 height 4
radio input "true"
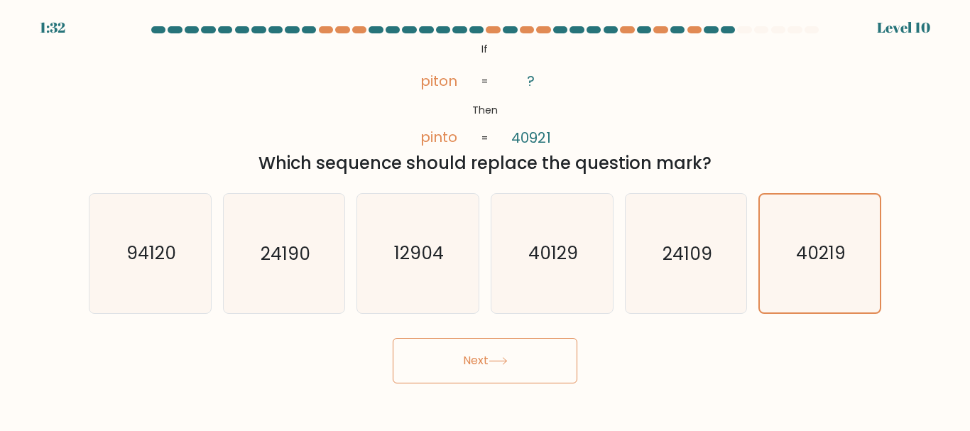
click at [518, 369] on button "Next" at bounding box center [485, 360] width 185 height 45
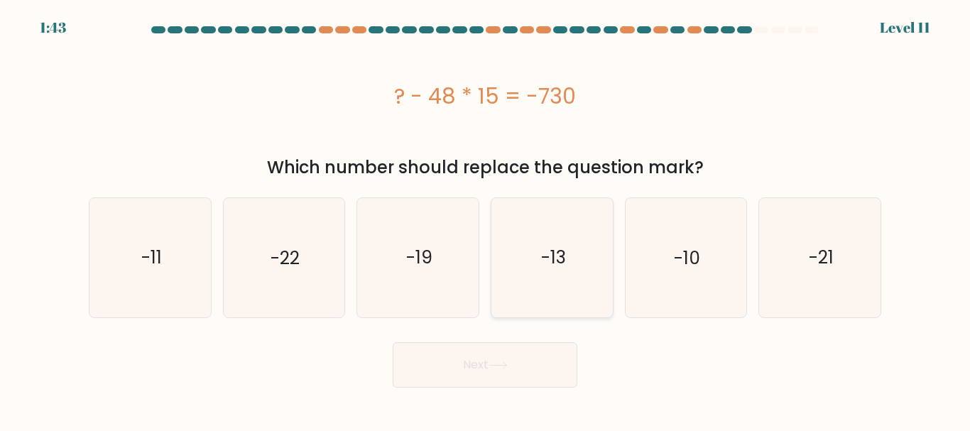
click at [562, 247] on text "-13" at bounding box center [552, 257] width 25 height 25
click at [300, 290] on icon "-22" at bounding box center [283, 257] width 119 height 119
click at [485, 219] on input "b. -22" at bounding box center [485, 218] width 1 height 4
radio input "true"
click at [300, 290] on icon "-22" at bounding box center [283, 257] width 117 height 117
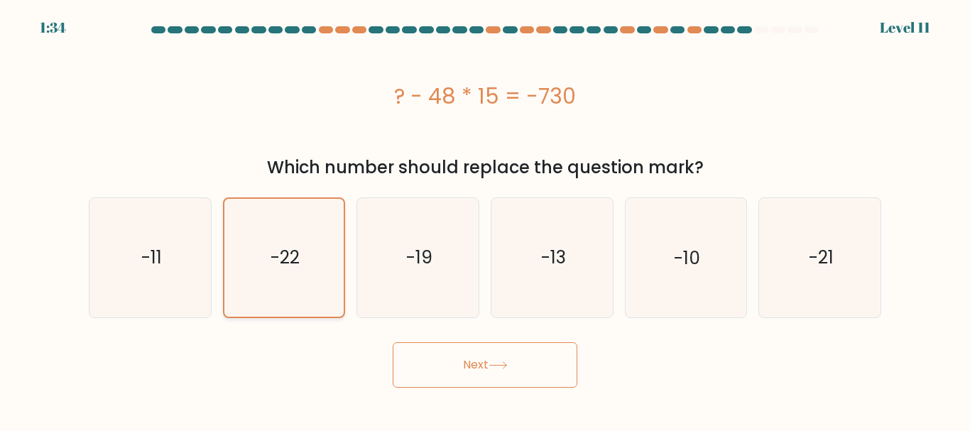
click at [485, 219] on input "b. -22" at bounding box center [485, 218] width 1 height 4
click at [479, 373] on button "Next" at bounding box center [485, 364] width 185 height 45
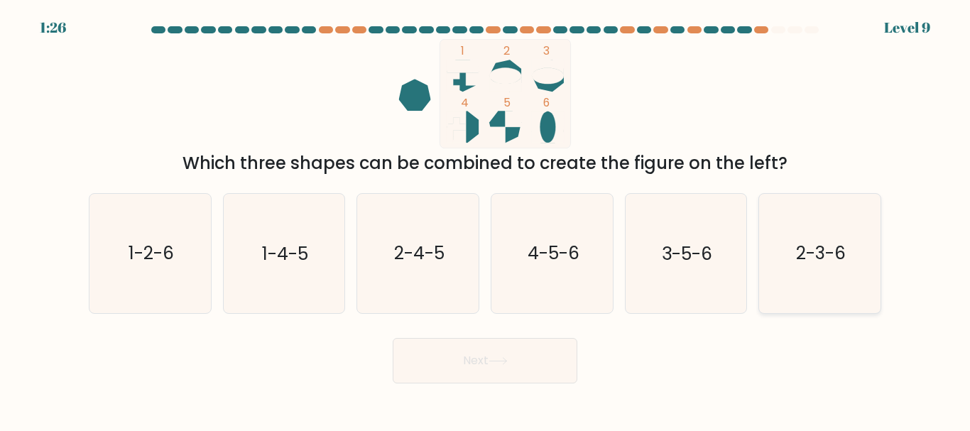
click at [816, 239] on icon "2-3-6" at bounding box center [819, 253] width 119 height 119
click at [486, 219] on input "f. 2-3-6" at bounding box center [485, 218] width 1 height 4
radio input "true"
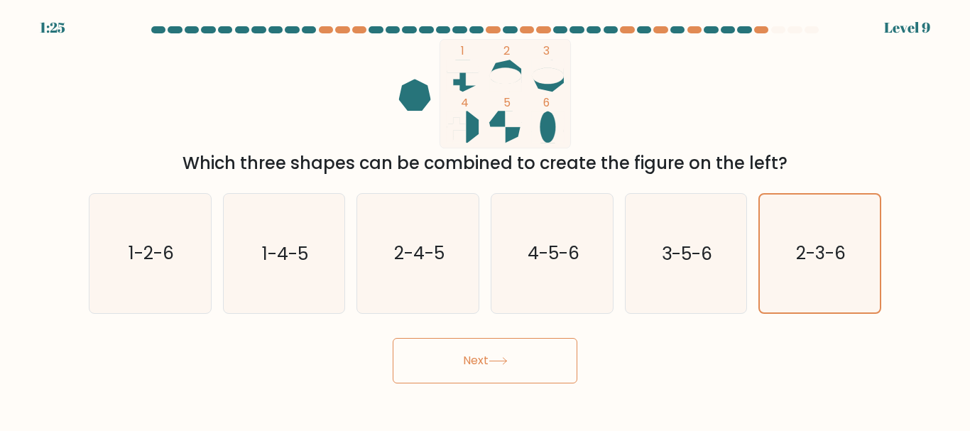
click at [432, 352] on button "Next" at bounding box center [485, 360] width 185 height 45
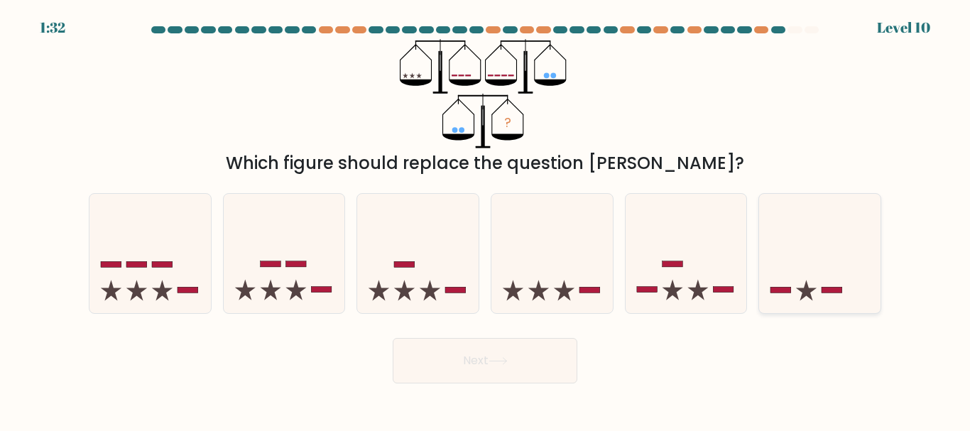
click at [811, 253] on icon at bounding box center [819, 253] width 121 height 100
click at [486, 219] on input "f." at bounding box center [485, 218] width 1 height 4
radio input "true"
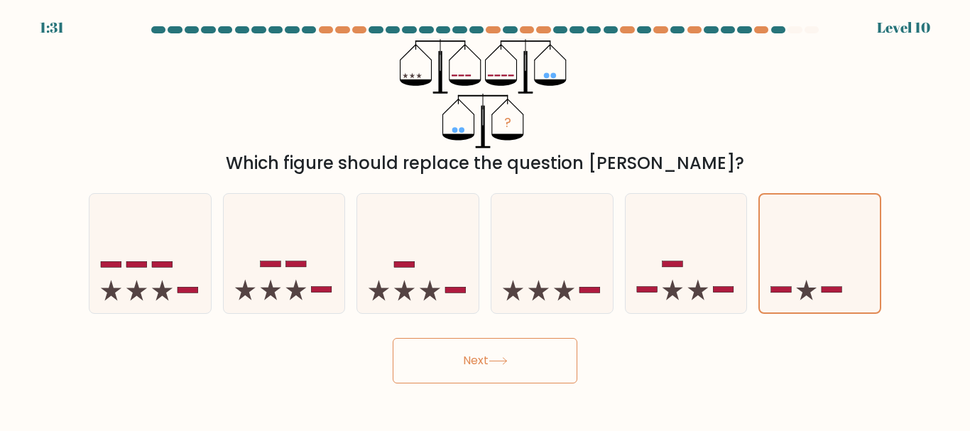
click at [548, 375] on button "Next" at bounding box center [485, 360] width 185 height 45
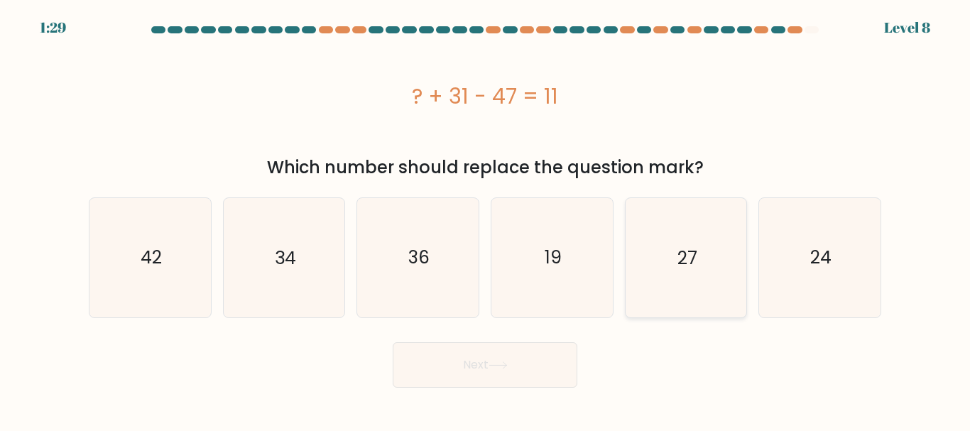
click at [729, 268] on icon "27" at bounding box center [685, 257] width 119 height 119
click at [486, 219] on input "e. 27" at bounding box center [485, 218] width 1 height 4
radio input "true"
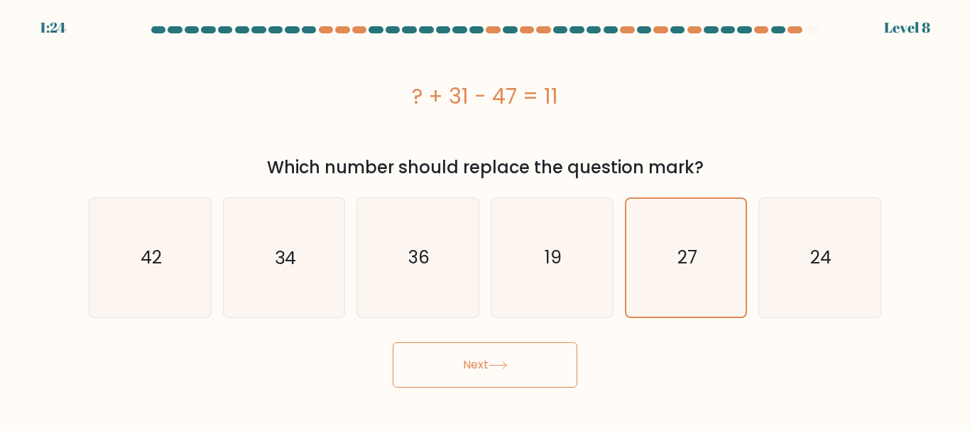
click at [537, 388] on body "1:24 Level 8 a." at bounding box center [485, 215] width 970 height 431
click at [545, 377] on button "Next" at bounding box center [485, 364] width 185 height 45
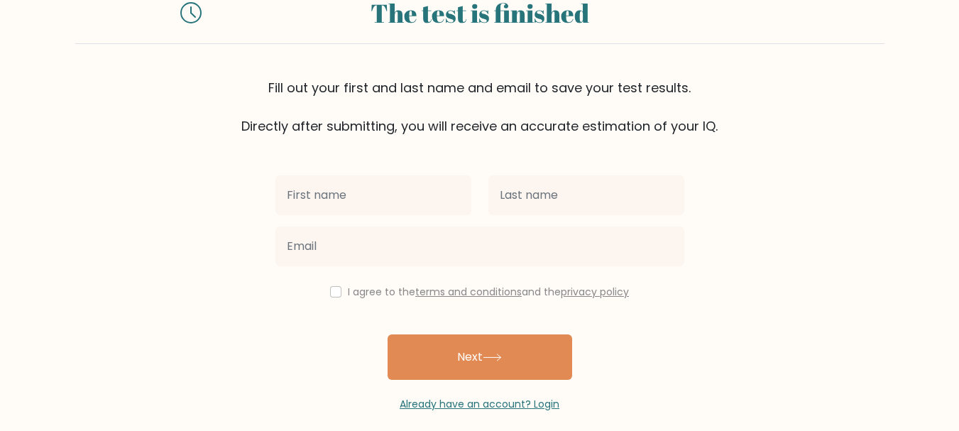
scroll to position [67, 0]
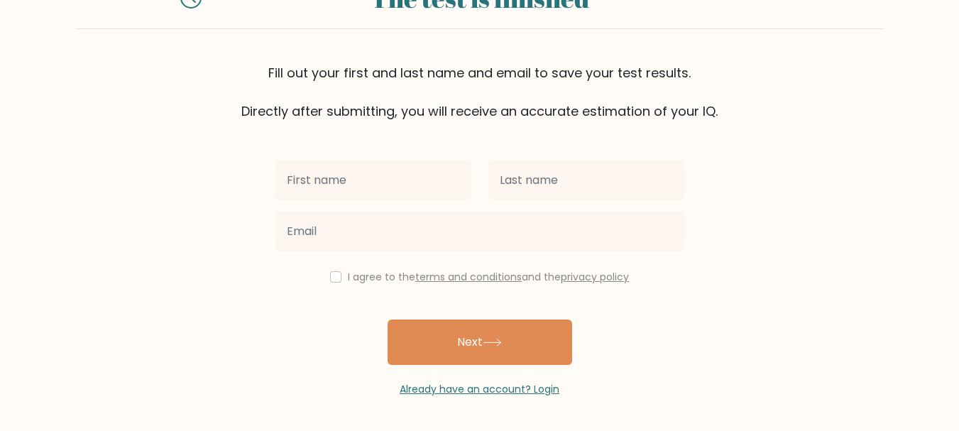
click at [434, 198] on input "text" at bounding box center [373, 180] width 196 height 40
click at [348, 179] on input "text" at bounding box center [373, 180] width 196 height 40
type input "[PERSON_NAME]"
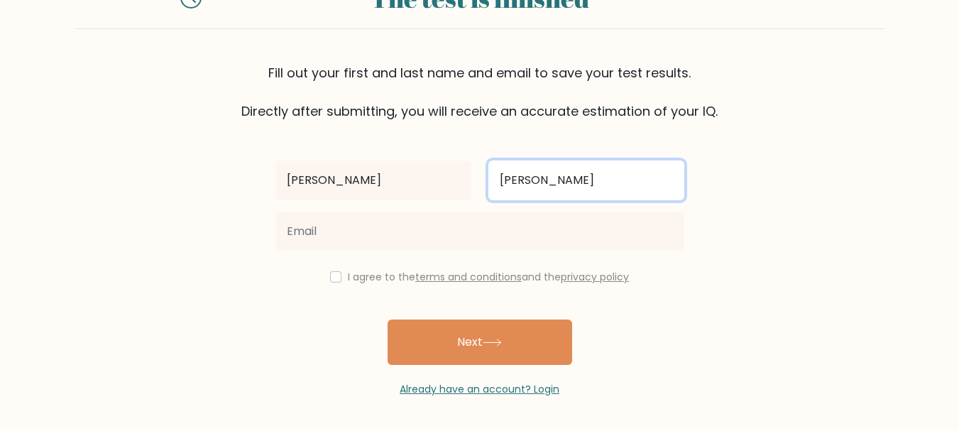
type input "[PERSON_NAME]"
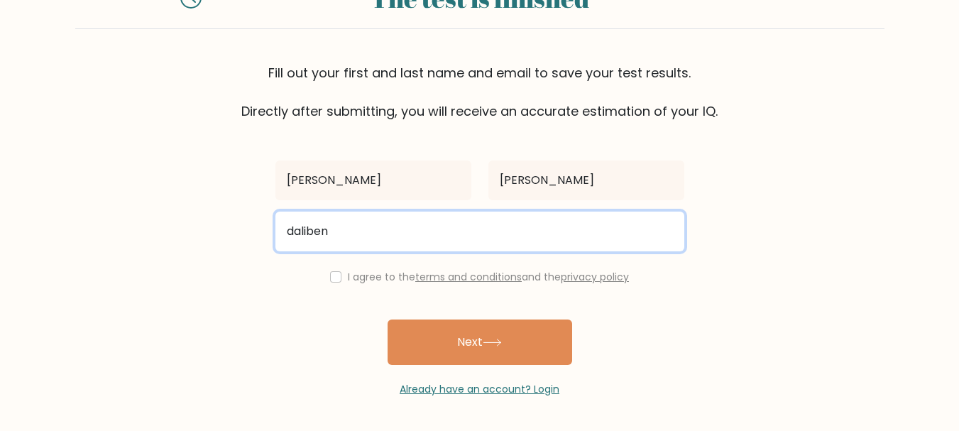
type input "dalibenalia@gmail.com"
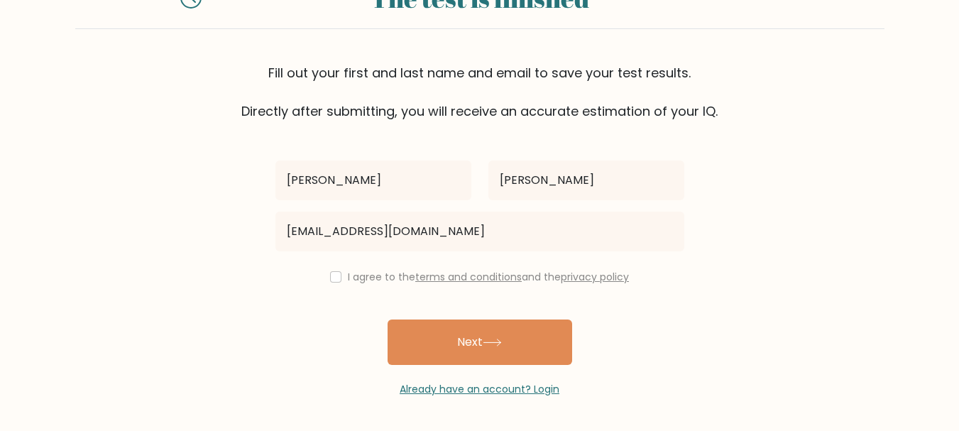
click at [338, 279] on div "I agree to the terms and conditions and the privacy policy" at bounding box center [480, 276] width 426 height 17
click at [335, 279] on input "checkbox" at bounding box center [335, 276] width 11 height 11
checkbox input "true"
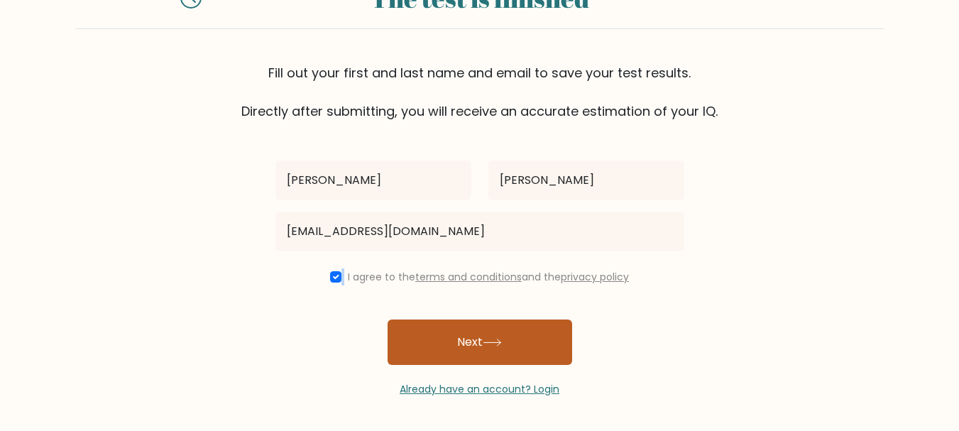
click at [448, 329] on button "Next" at bounding box center [480, 341] width 185 height 45
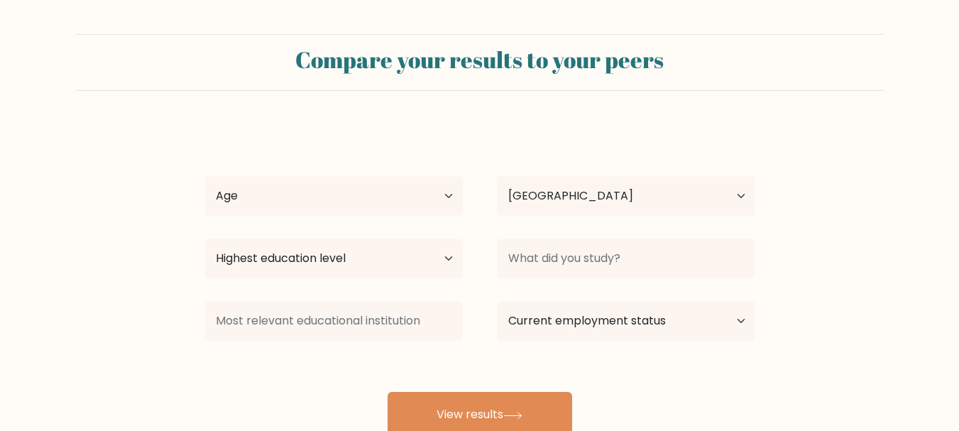
select select "MA"
click at [371, 207] on select "Age Under [DEMOGRAPHIC_DATA] [DEMOGRAPHIC_DATA] [DEMOGRAPHIC_DATA] [DEMOGRAPHIC…" at bounding box center [333, 196] width 258 height 40
select select "25_34"
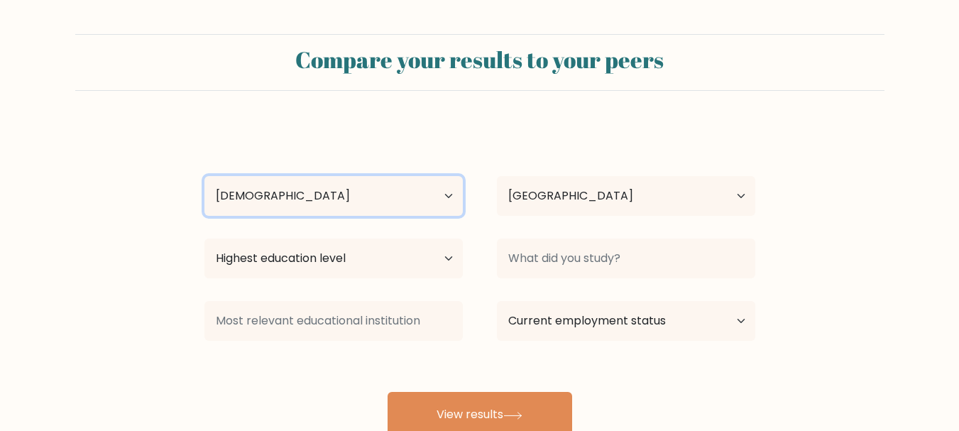
click at [204, 176] on select "Age Under [DEMOGRAPHIC_DATA] [DEMOGRAPHIC_DATA] [DEMOGRAPHIC_DATA] [DEMOGRAPHIC…" at bounding box center [333, 196] width 258 height 40
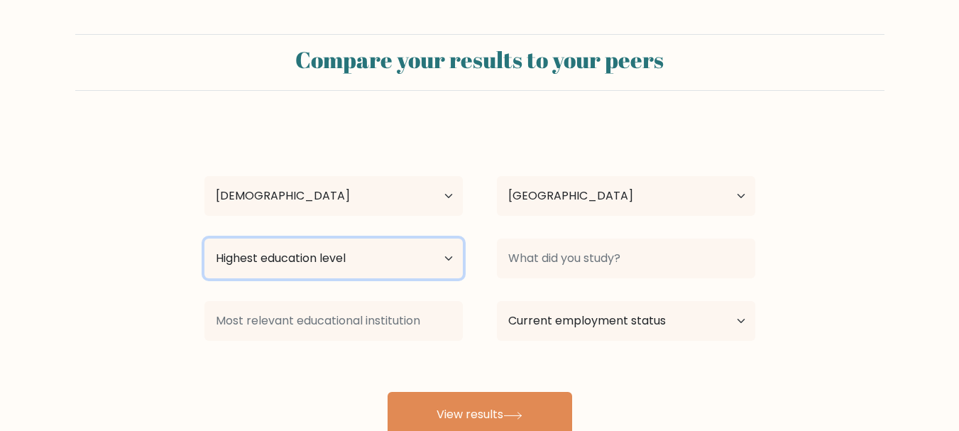
click at [371, 276] on select "Highest education level No schooling Primary Lower Secondary Upper Secondary Oc…" at bounding box center [333, 259] width 258 height 40
select select "bachelors_degree"
click at [204, 239] on select "Highest education level No schooling Primary Lower Secondary Upper Secondary Oc…" at bounding box center [333, 259] width 258 height 40
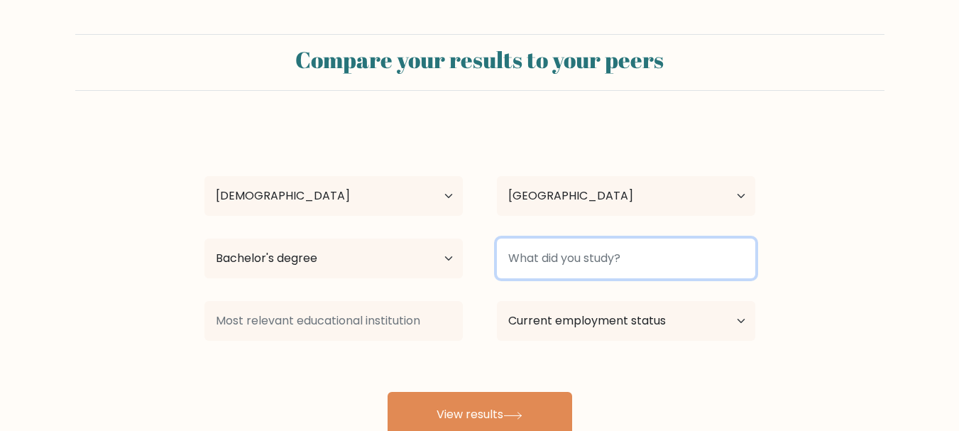
click at [566, 254] on input at bounding box center [626, 259] width 258 height 40
type input "economics"
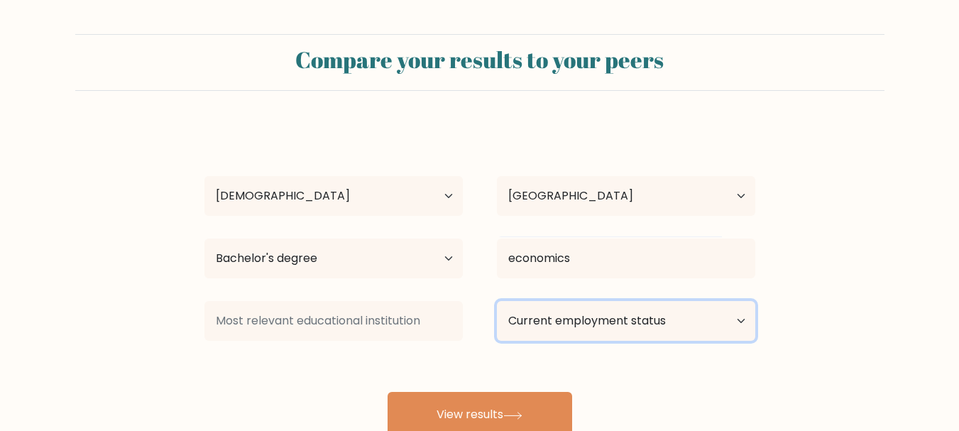
click at [564, 310] on select "Current employment status Employed Student Retired Other / prefer not to answer" at bounding box center [626, 321] width 258 height 40
select select "employed"
click at [497, 301] on select "Current employment status Employed Student Retired Other / prefer not to answer" at bounding box center [626, 321] width 258 height 40
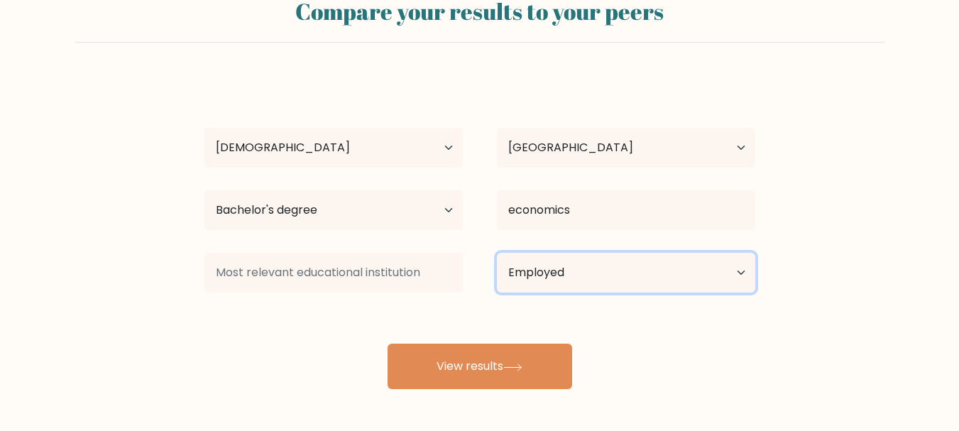
scroll to position [71, 0]
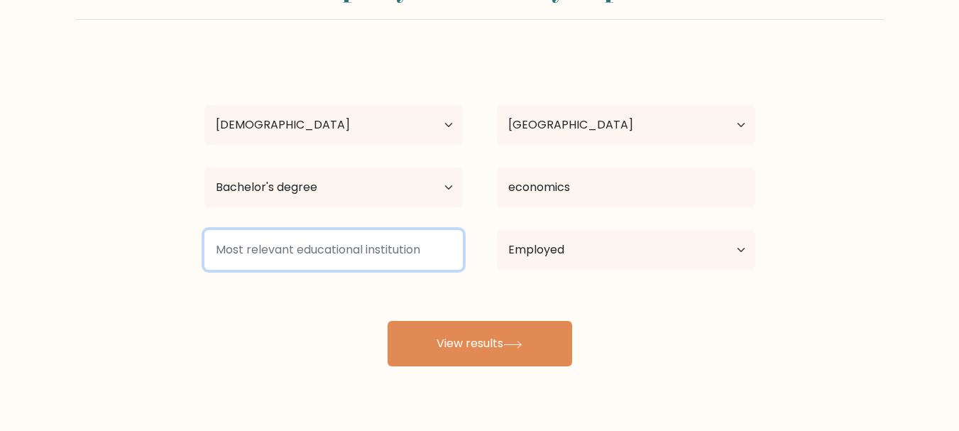
click at [366, 256] on input at bounding box center [333, 250] width 258 height 40
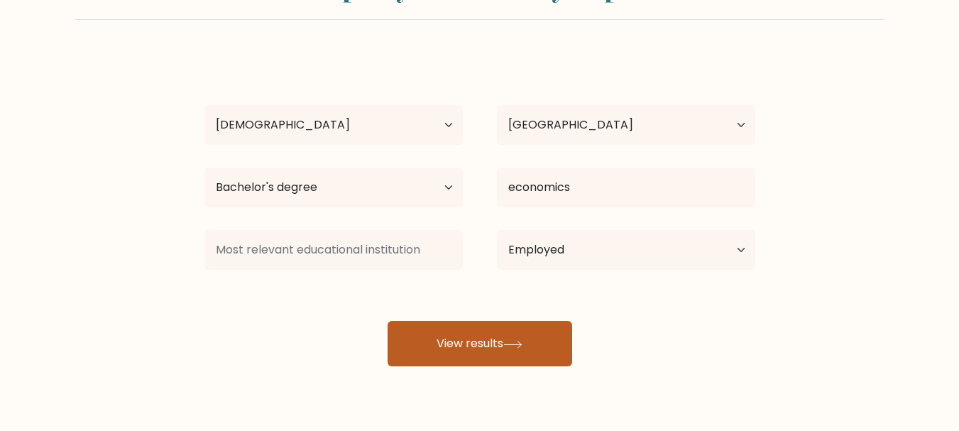
click at [432, 334] on button "View results" at bounding box center [480, 343] width 185 height 45
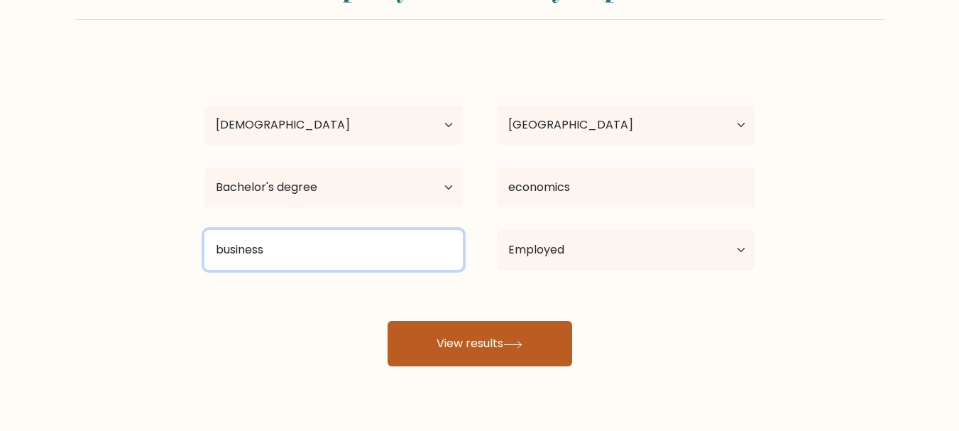
type input "business"
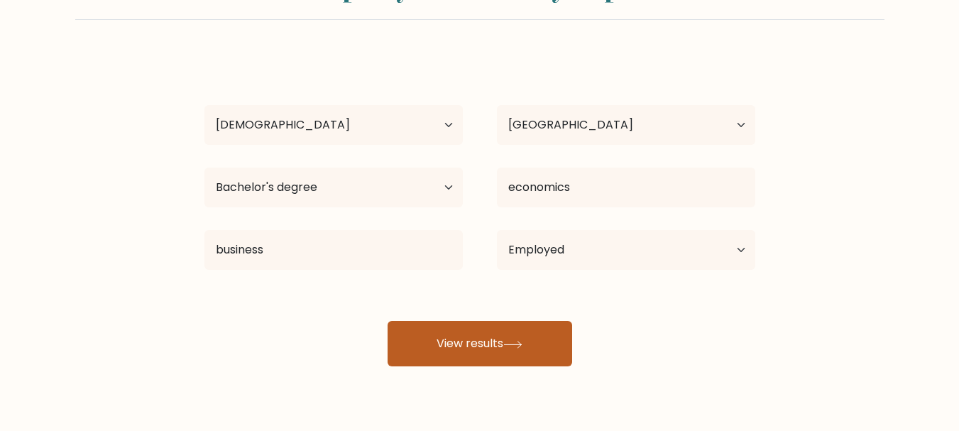
click at [445, 344] on button "View results" at bounding box center [480, 343] width 185 height 45
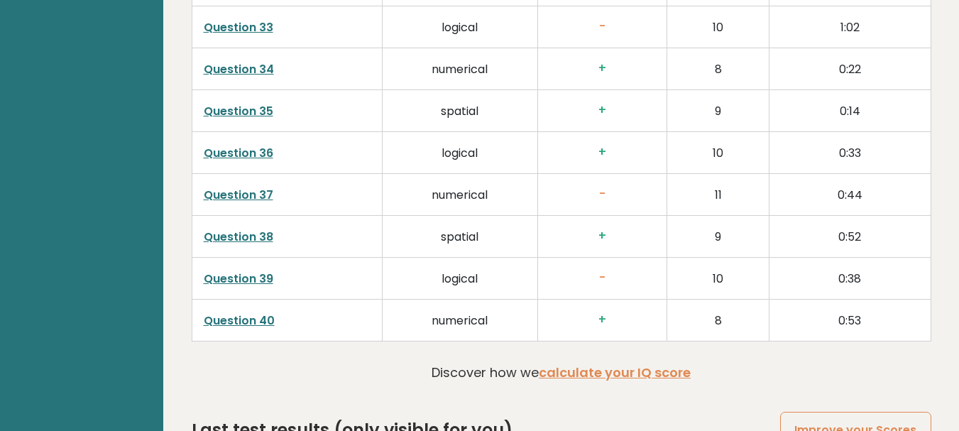
scroll to position [3679, 0]
